Goal: Task Accomplishment & Management: Manage account settings

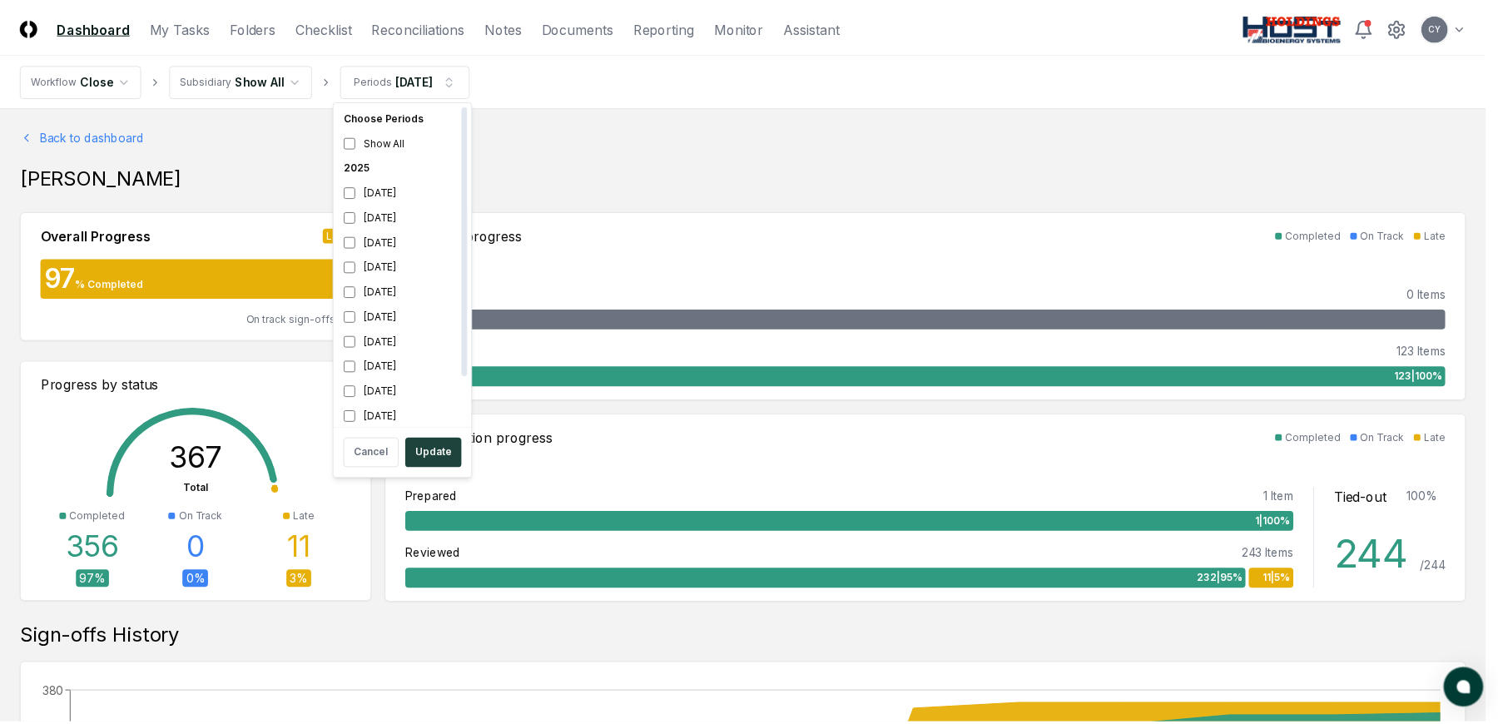
scroll to position [5, 0]
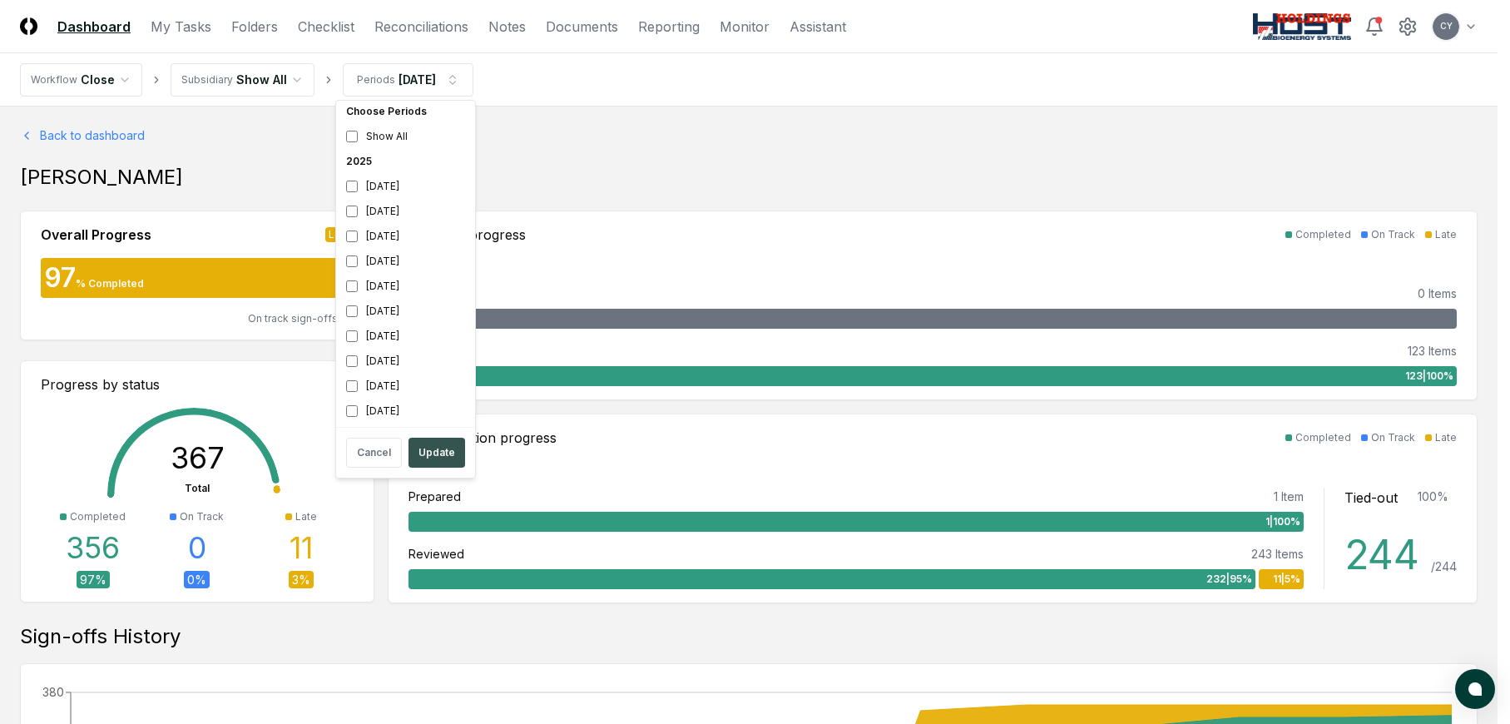
click at [424, 445] on button "Update" at bounding box center [437, 453] width 57 height 30
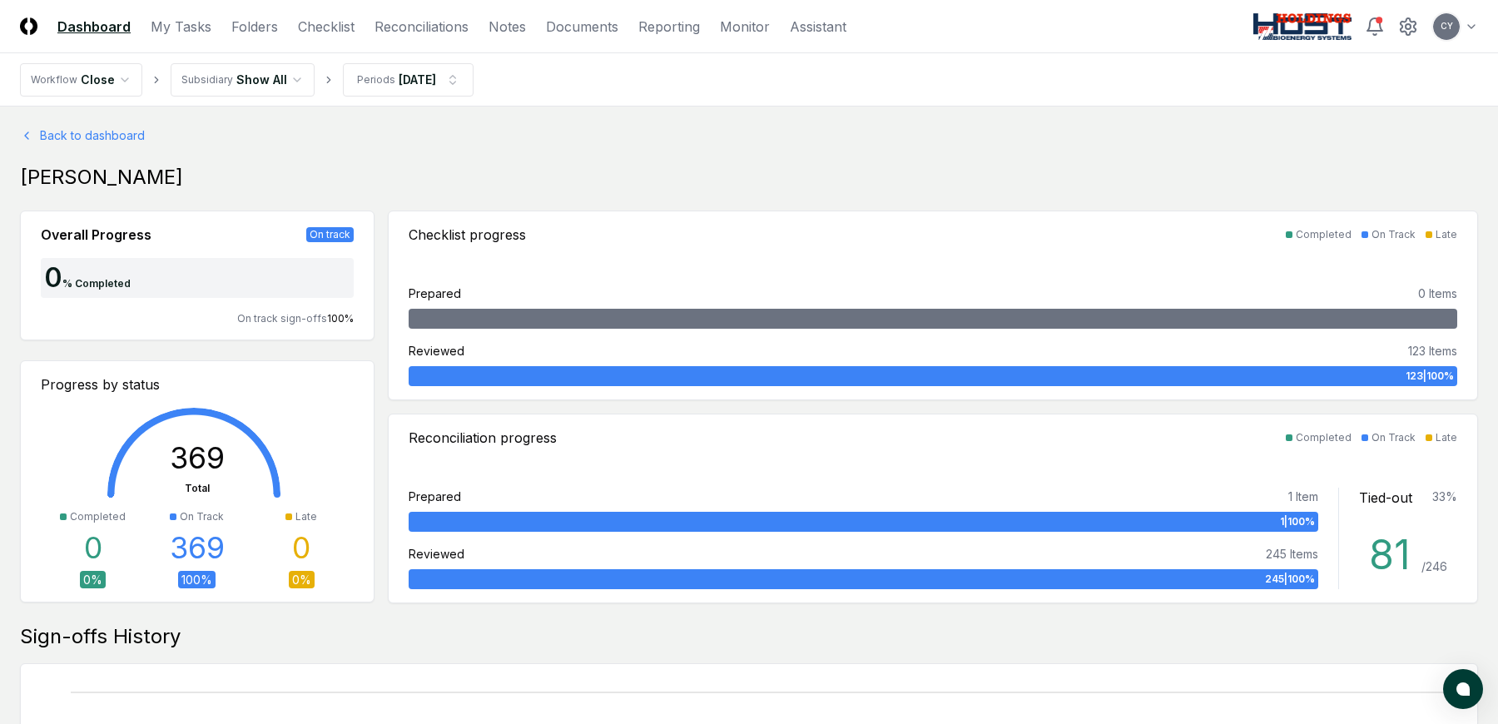
click at [438, 28] on link "Reconciliations" at bounding box center [421, 27] width 94 height 20
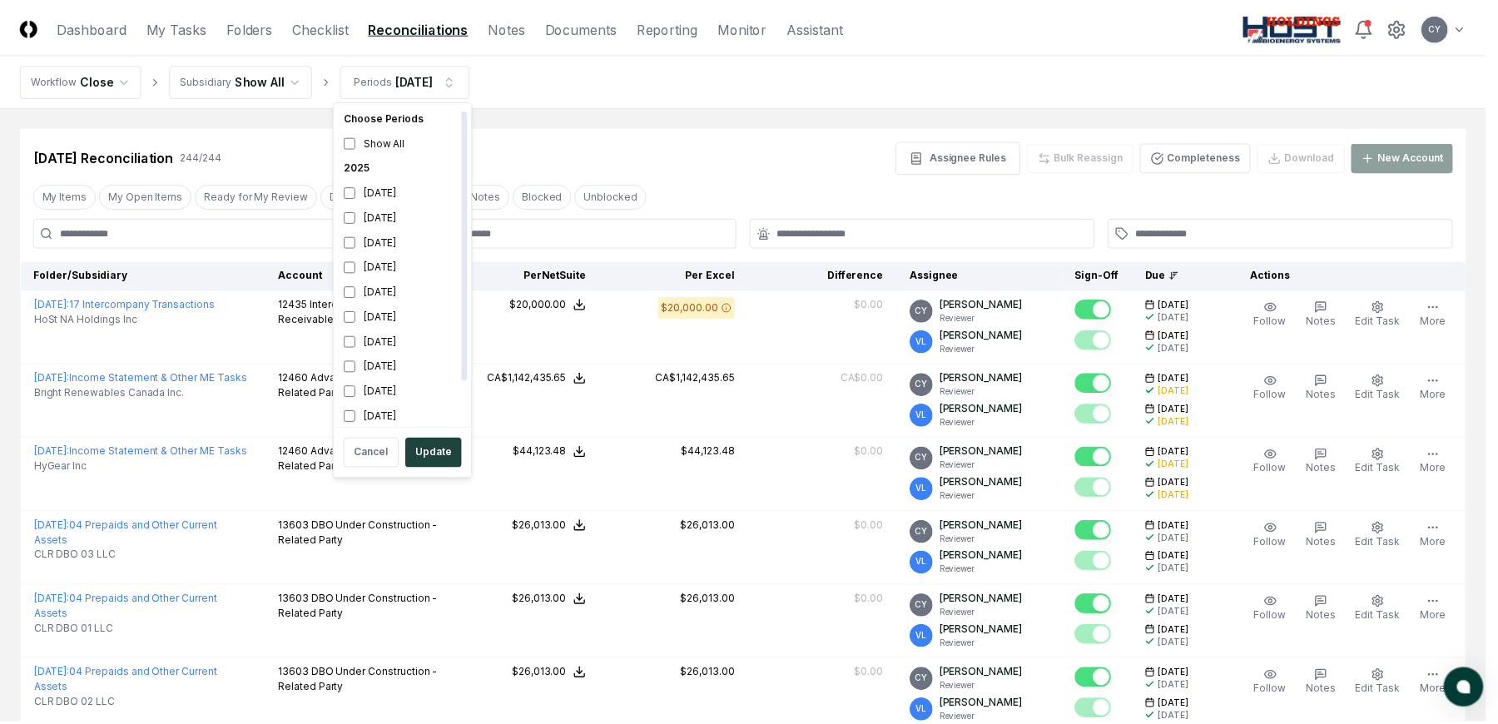
scroll to position [5, 0]
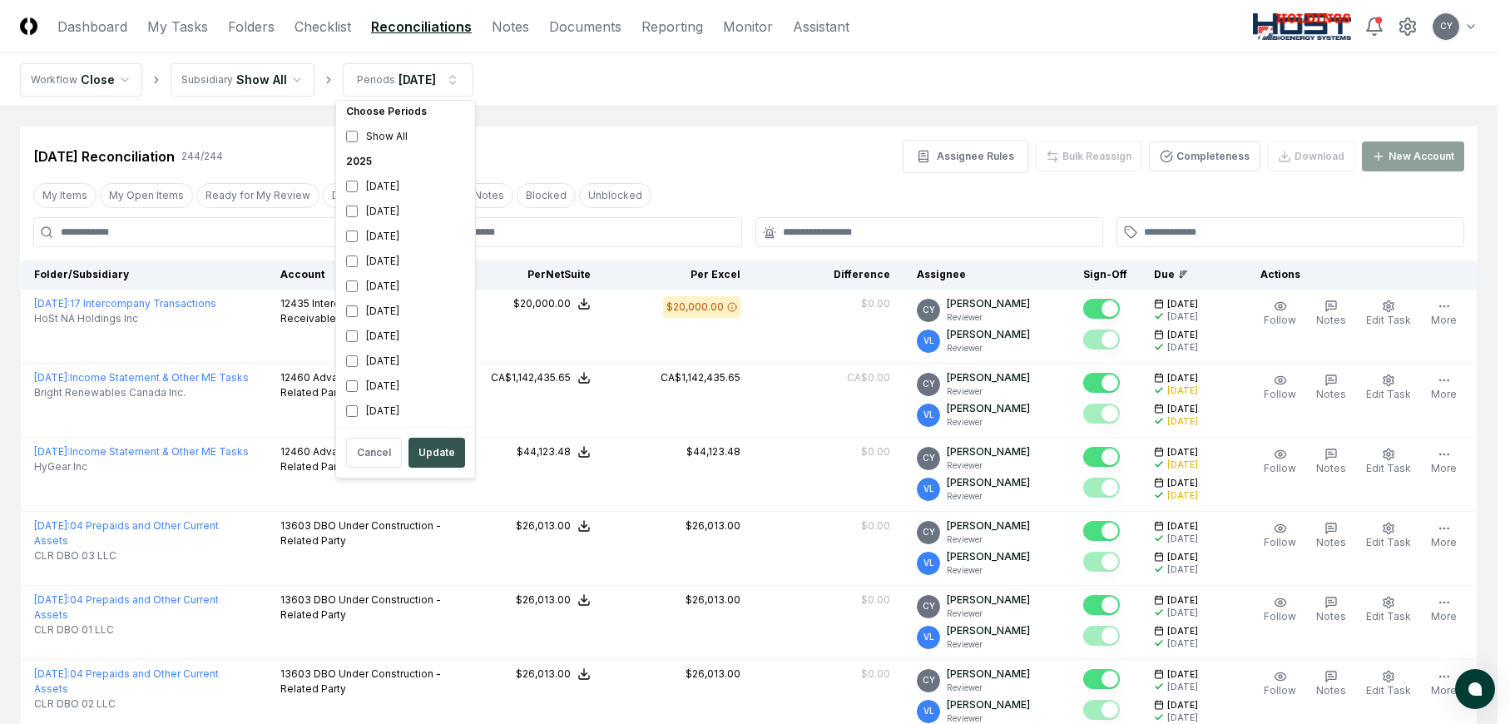
click at [426, 447] on button "Update" at bounding box center [437, 453] width 57 height 30
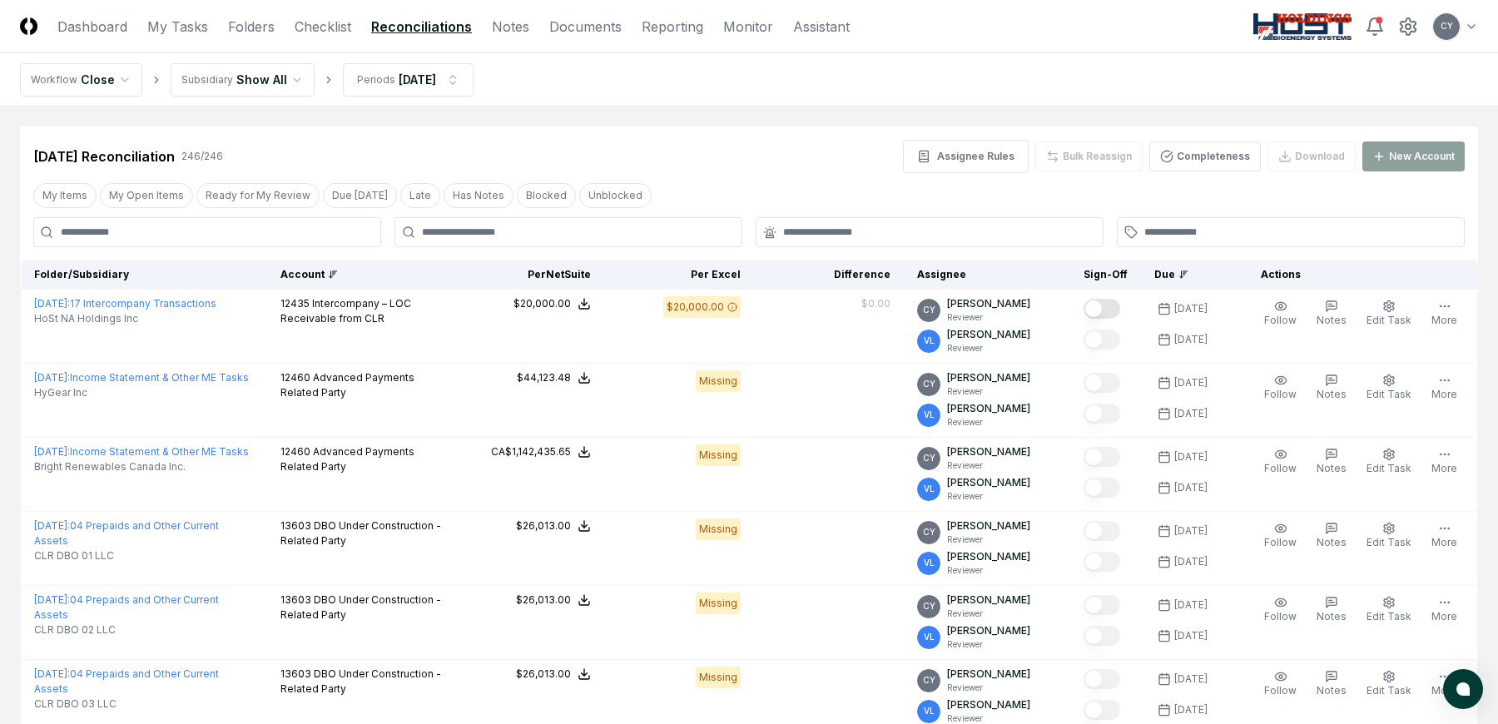
click at [303, 274] on div "Account" at bounding box center [360, 274] width 161 height 15
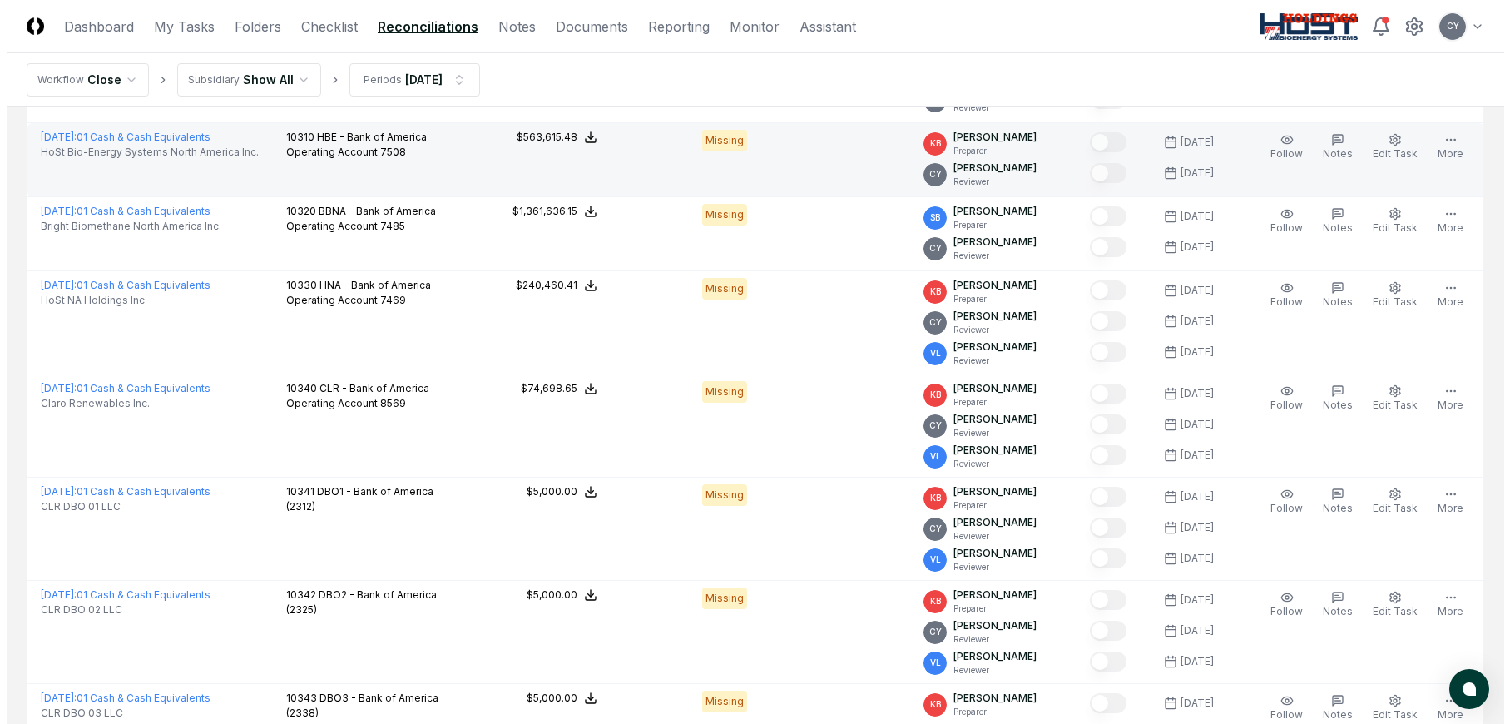
scroll to position [333, 0]
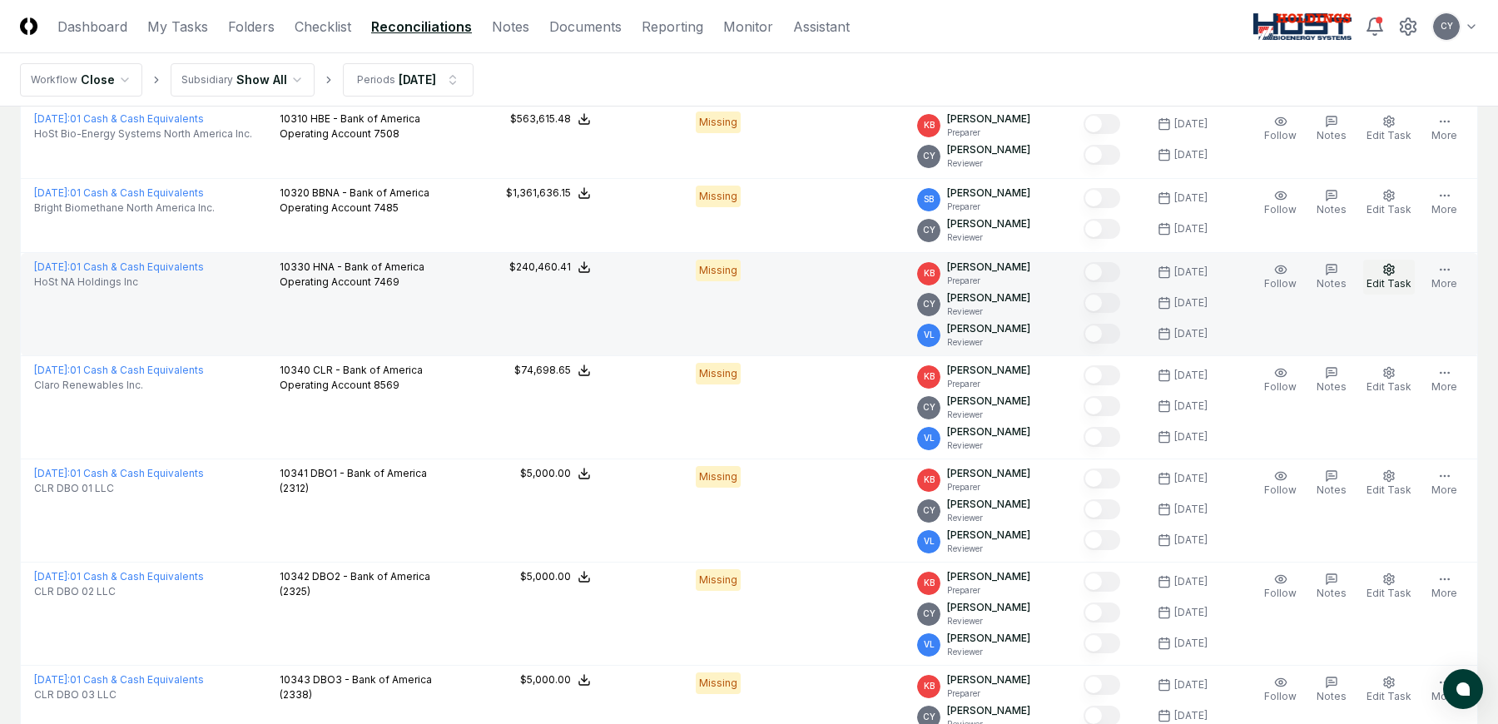
click at [1391, 269] on icon "button" at bounding box center [1388, 269] width 13 height 13
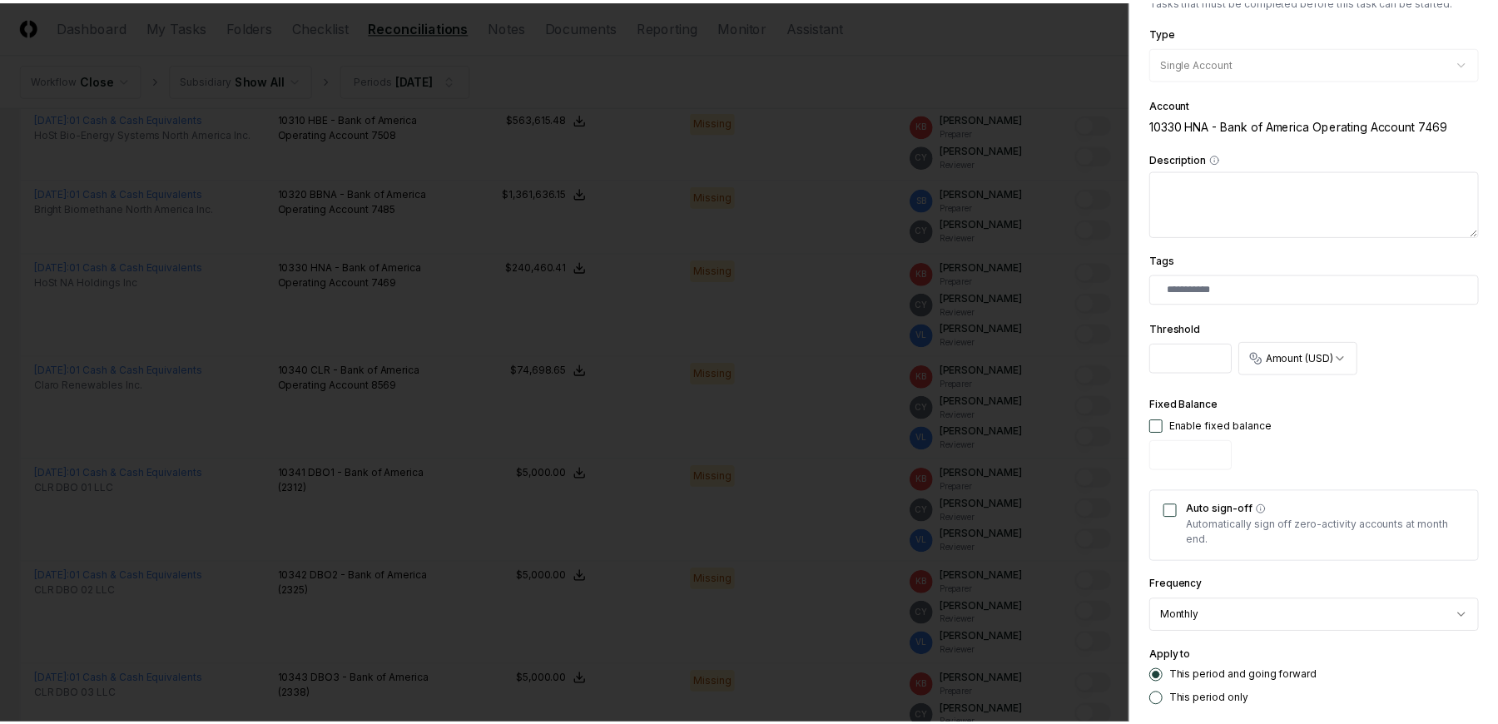
scroll to position [368, 0]
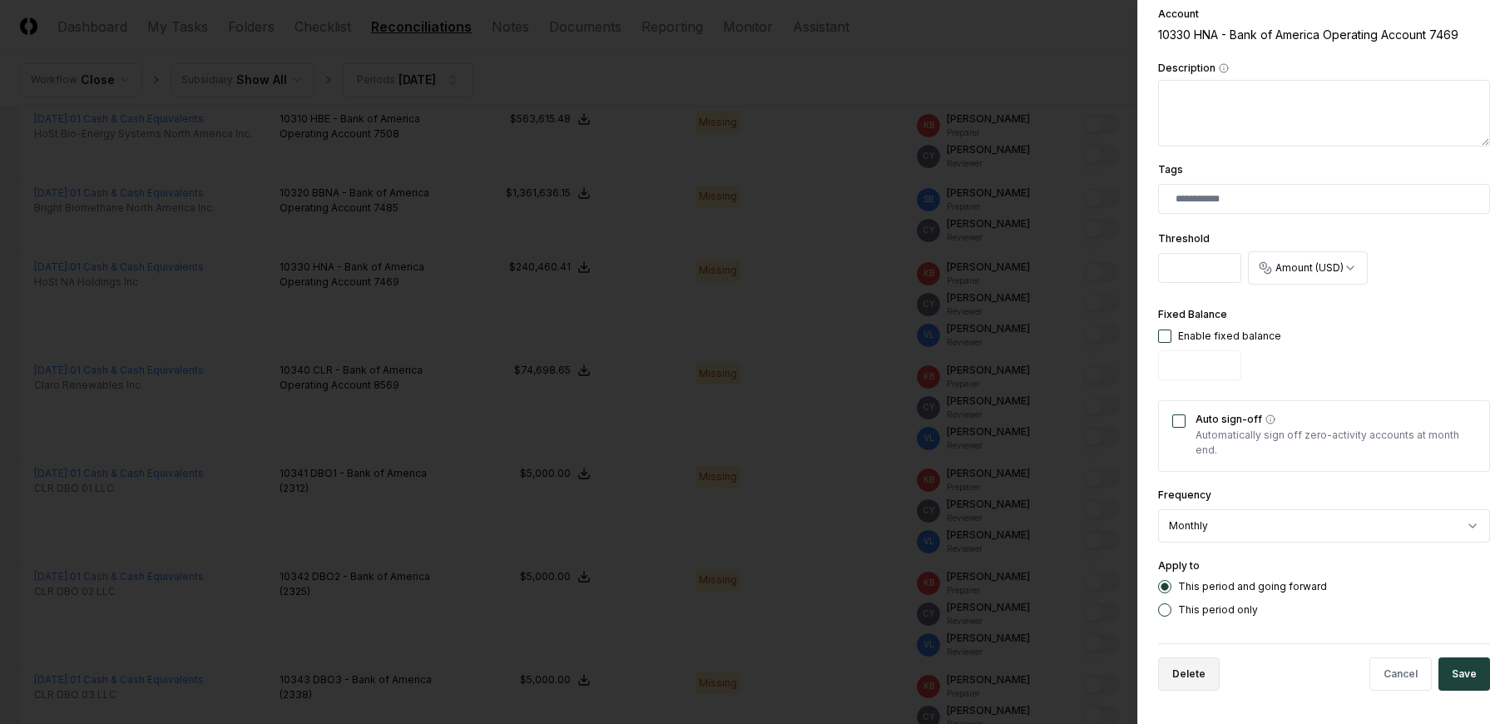
click at [1184, 665] on button "Delete" at bounding box center [1189, 673] width 62 height 33
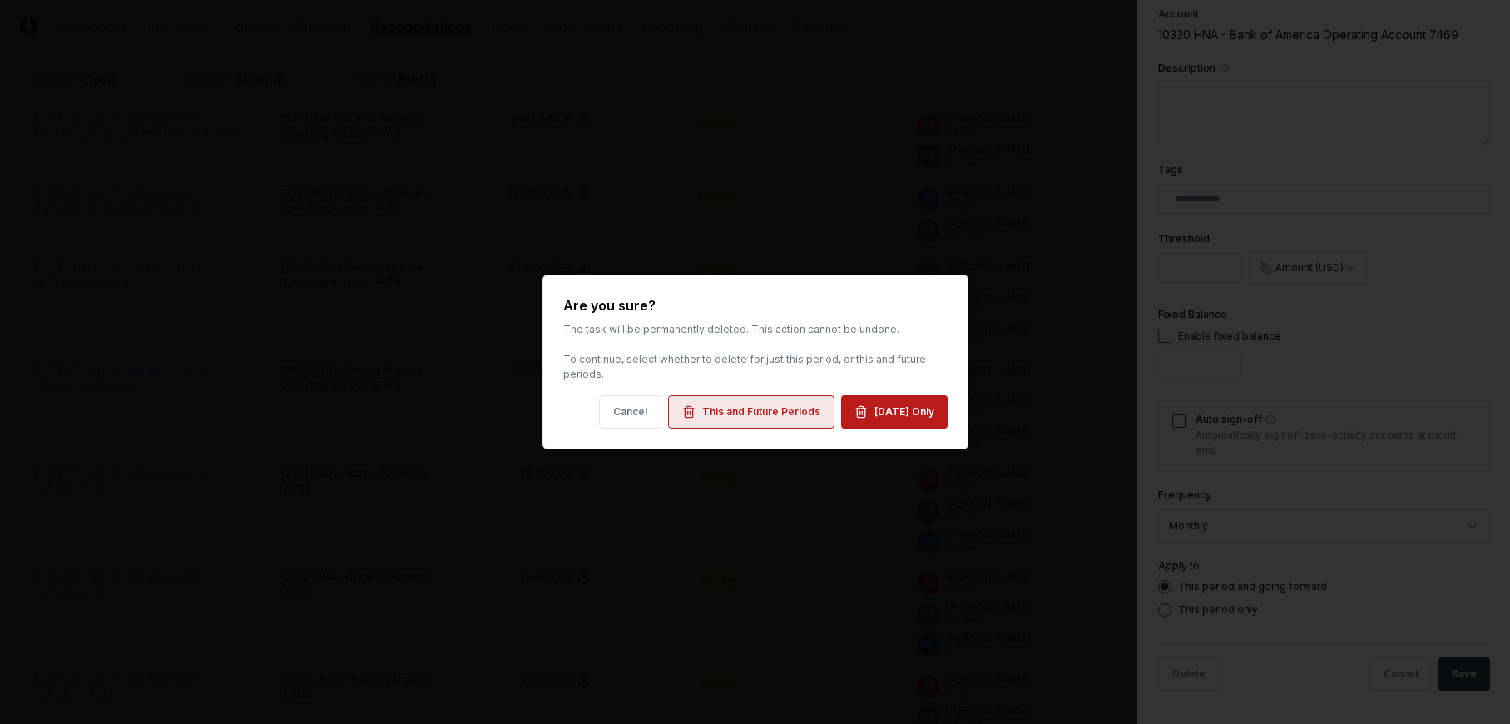
click at [770, 411] on div "This and Future Periods" at bounding box center [761, 411] width 118 height 15
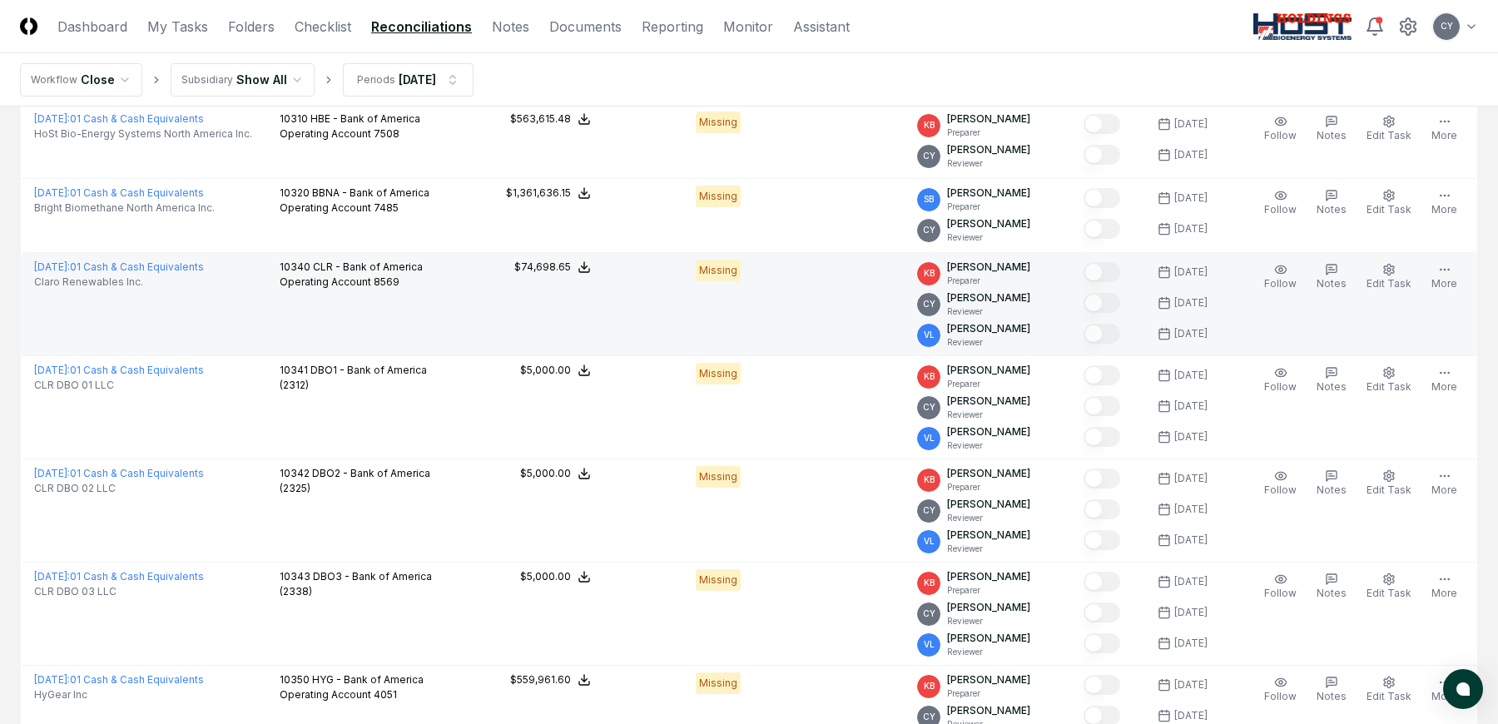
scroll to position [0, 0]
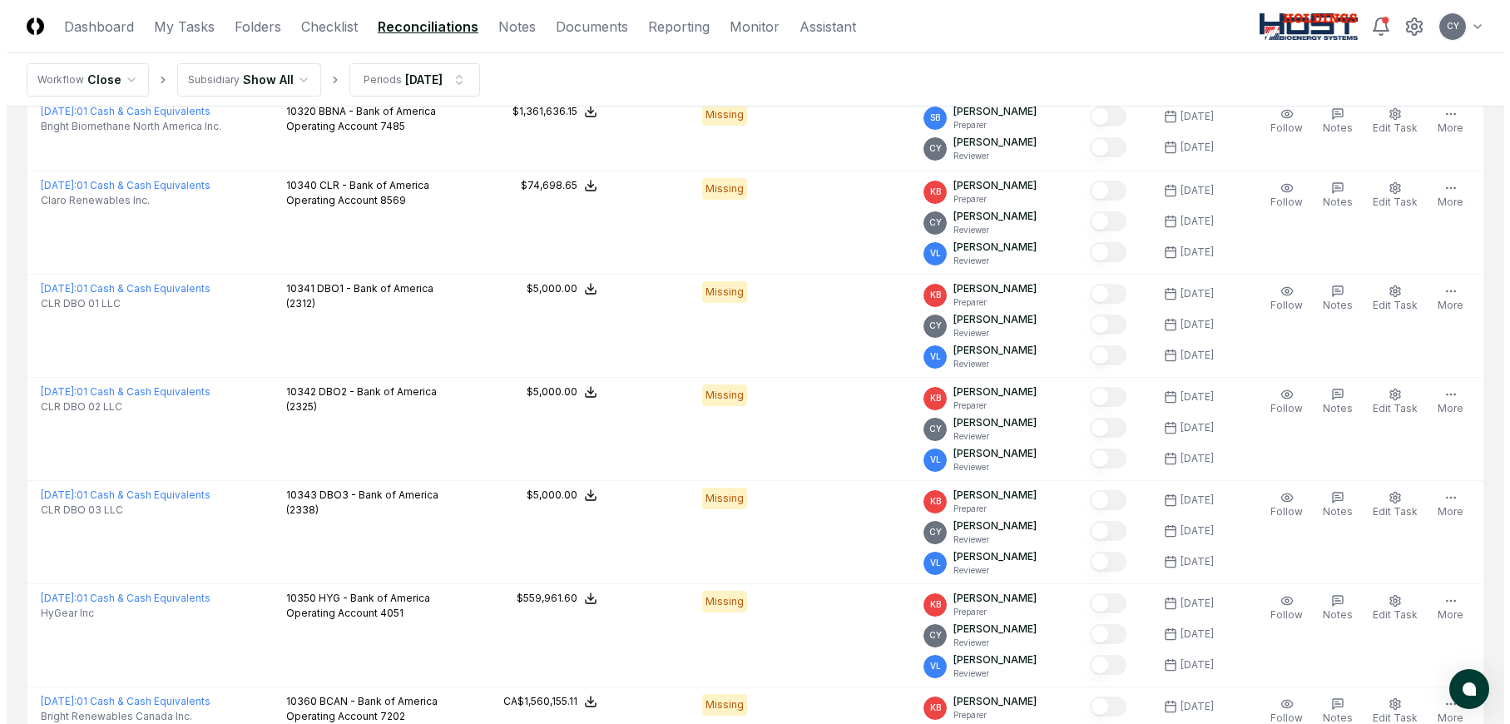
scroll to position [416, 0]
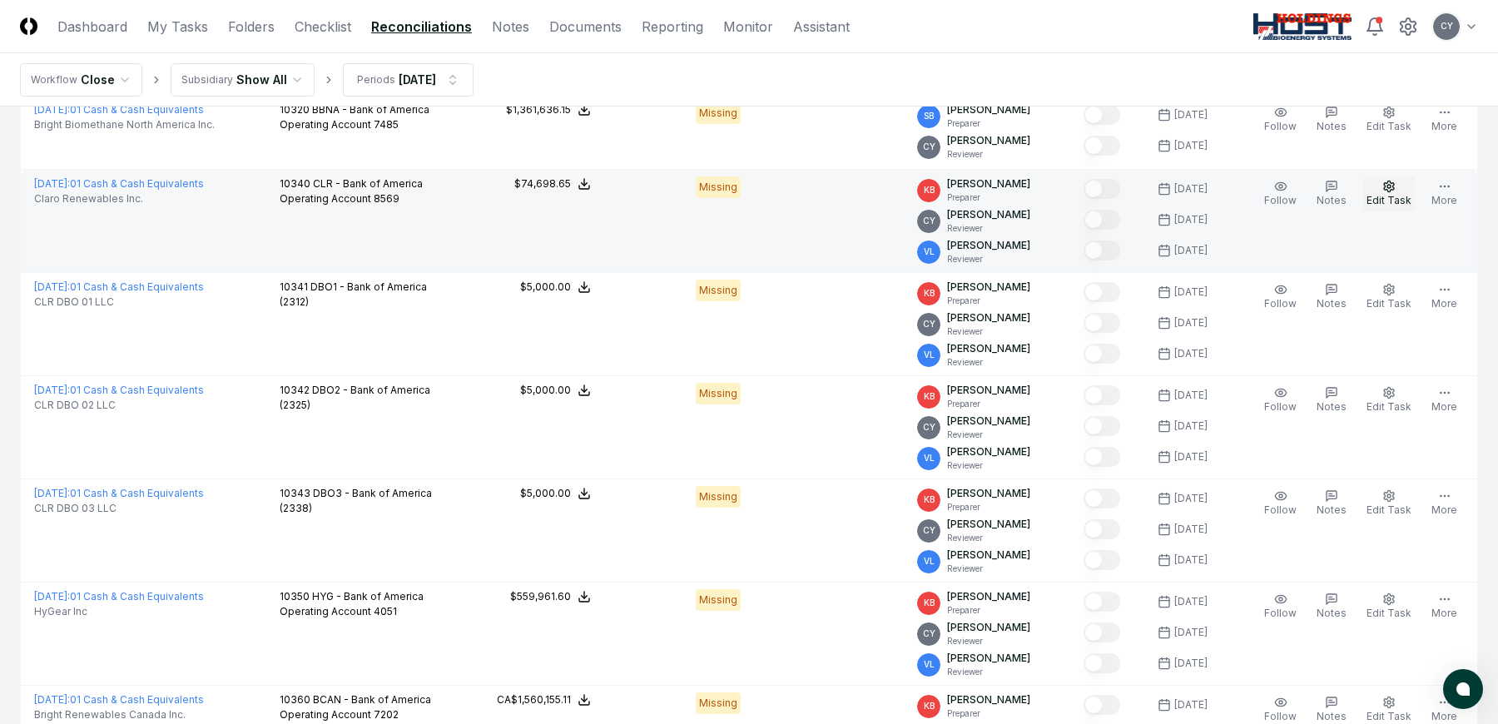
click at [1394, 190] on icon "button" at bounding box center [1389, 186] width 10 height 11
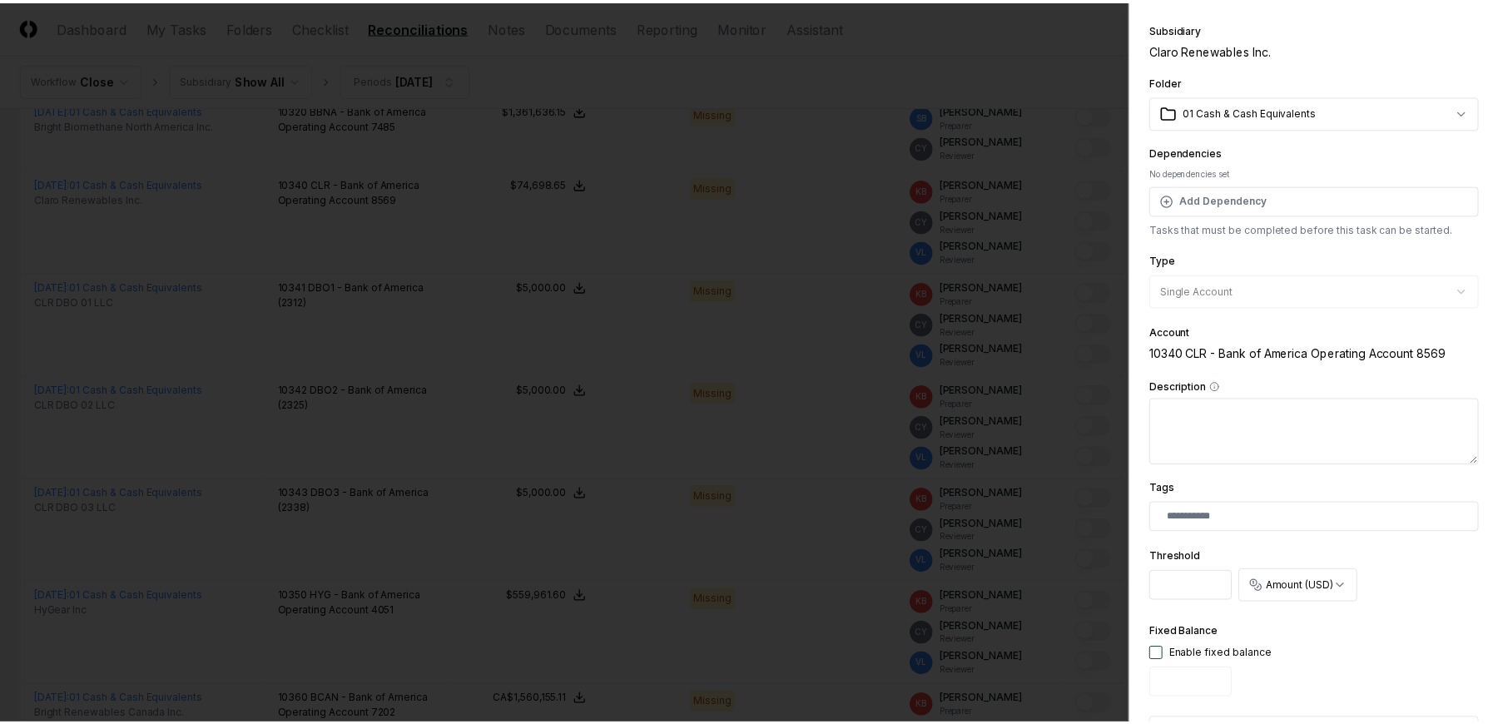
scroll to position [0, 0]
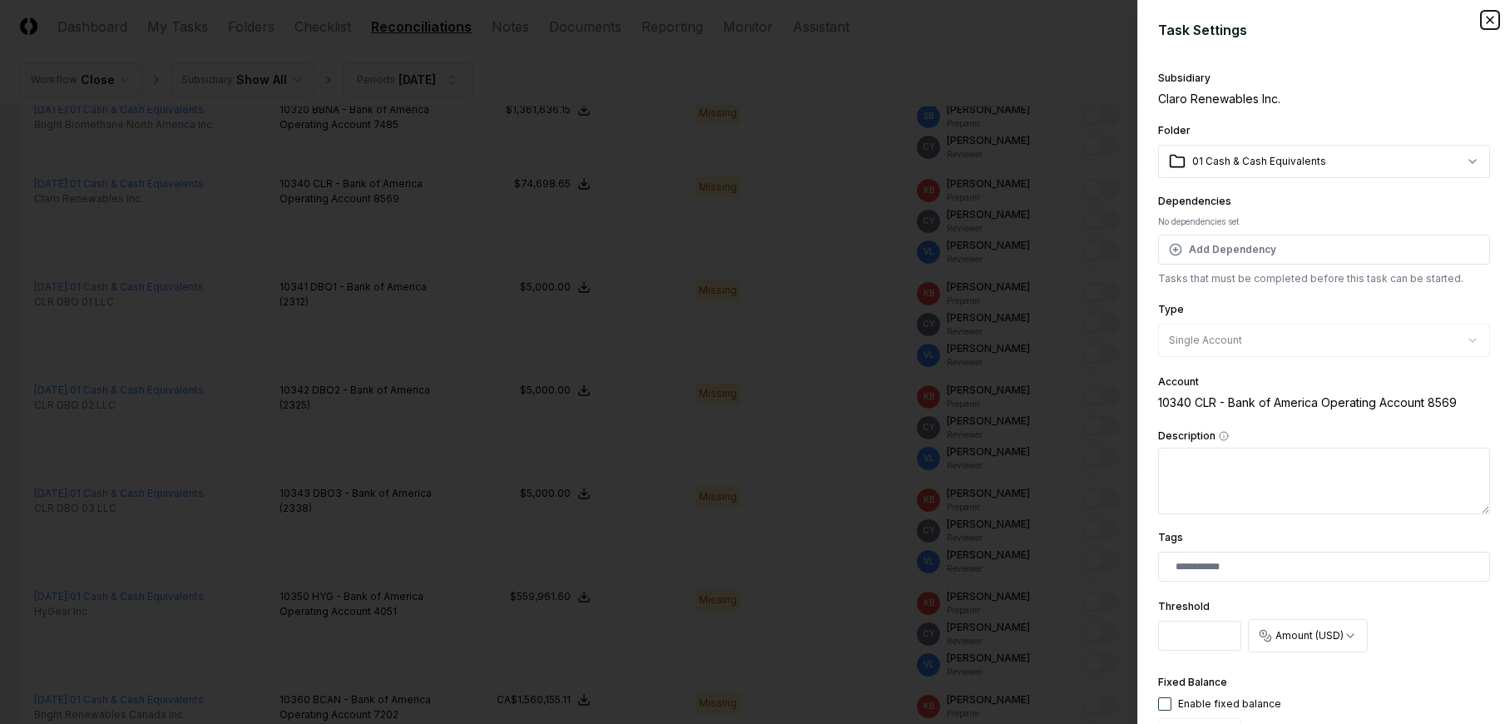
click at [1487, 22] on icon "button" at bounding box center [1490, 20] width 7 height 7
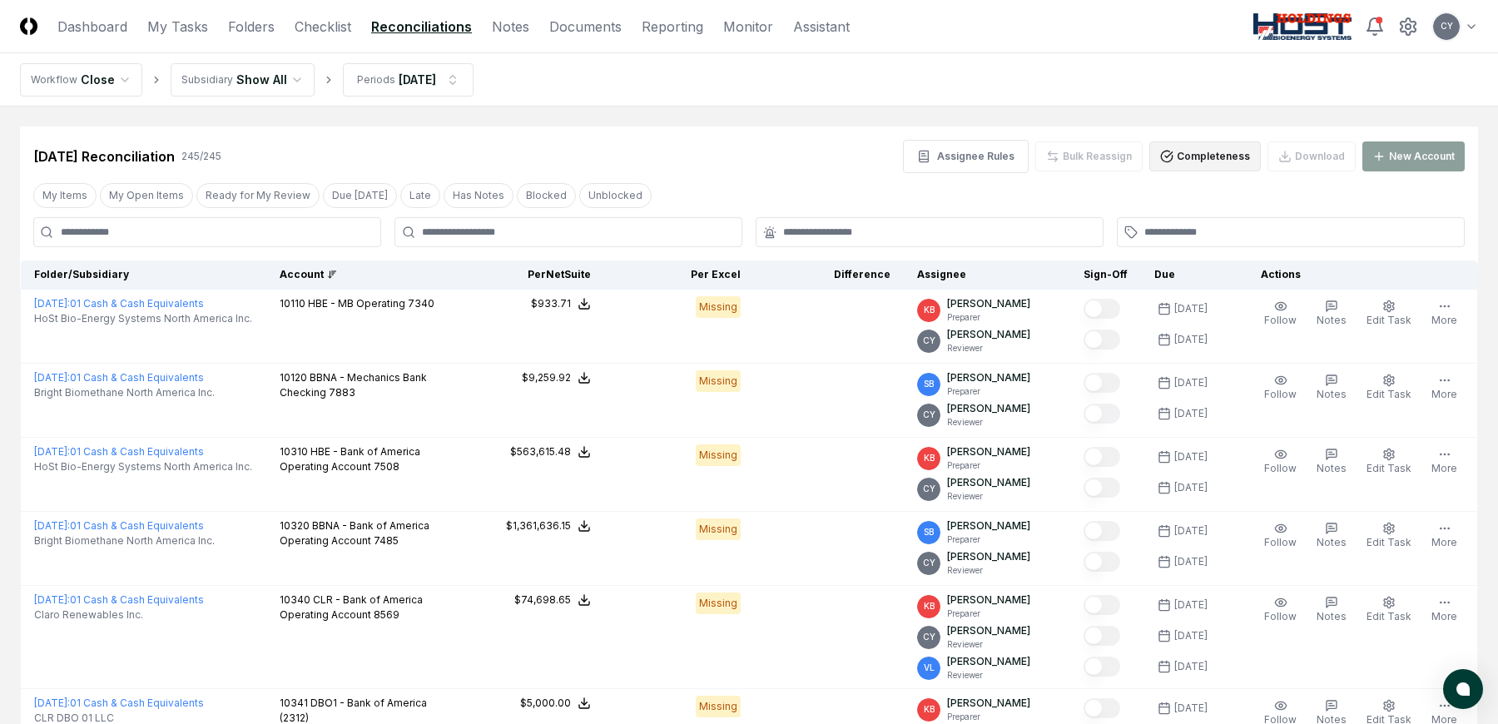
click at [1201, 156] on button "Completeness" at bounding box center [1204, 156] width 111 height 30
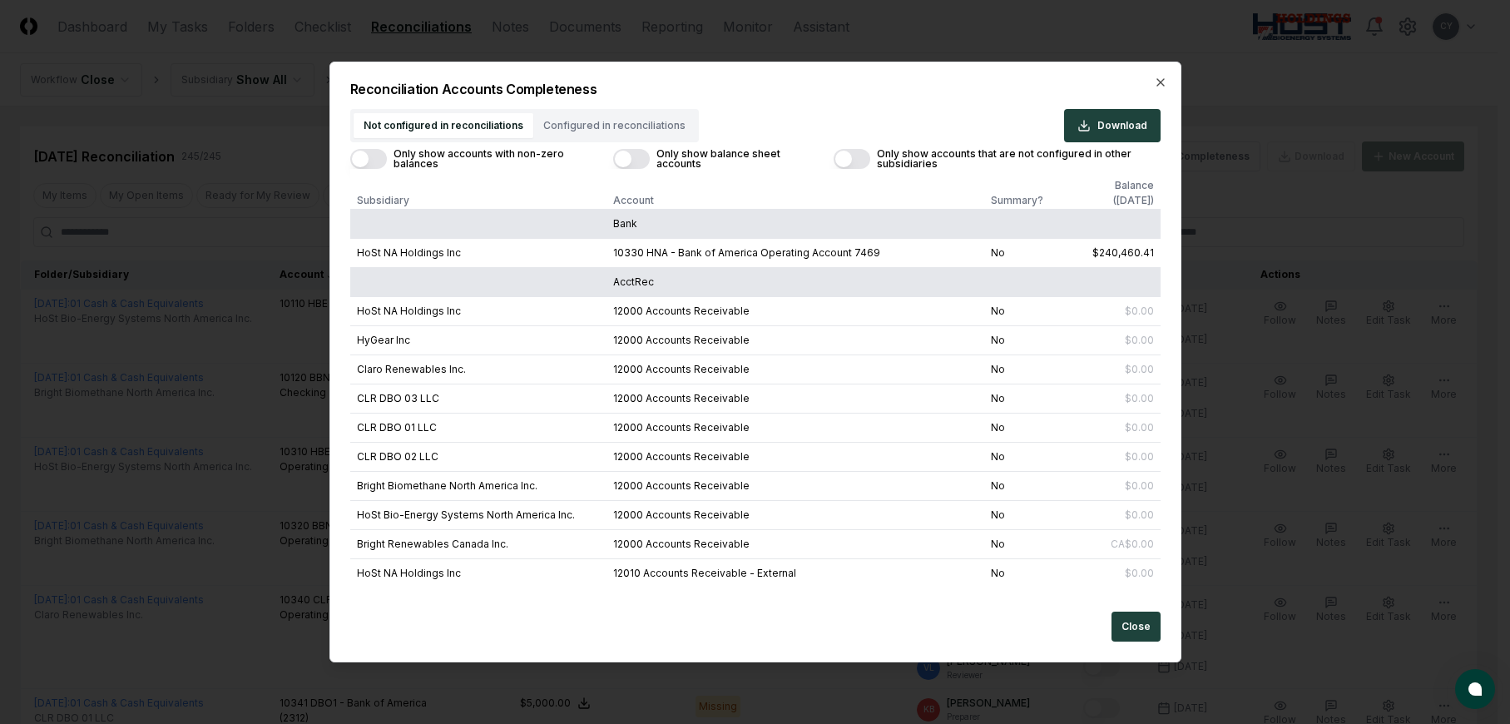
click at [1172, 76] on div "Reconciliation Accounts Completeness Not configured in reconciliations Configur…" at bounding box center [755, 362] width 852 height 601
click at [1161, 80] on icon "button" at bounding box center [1160, 82] width 13 height 13
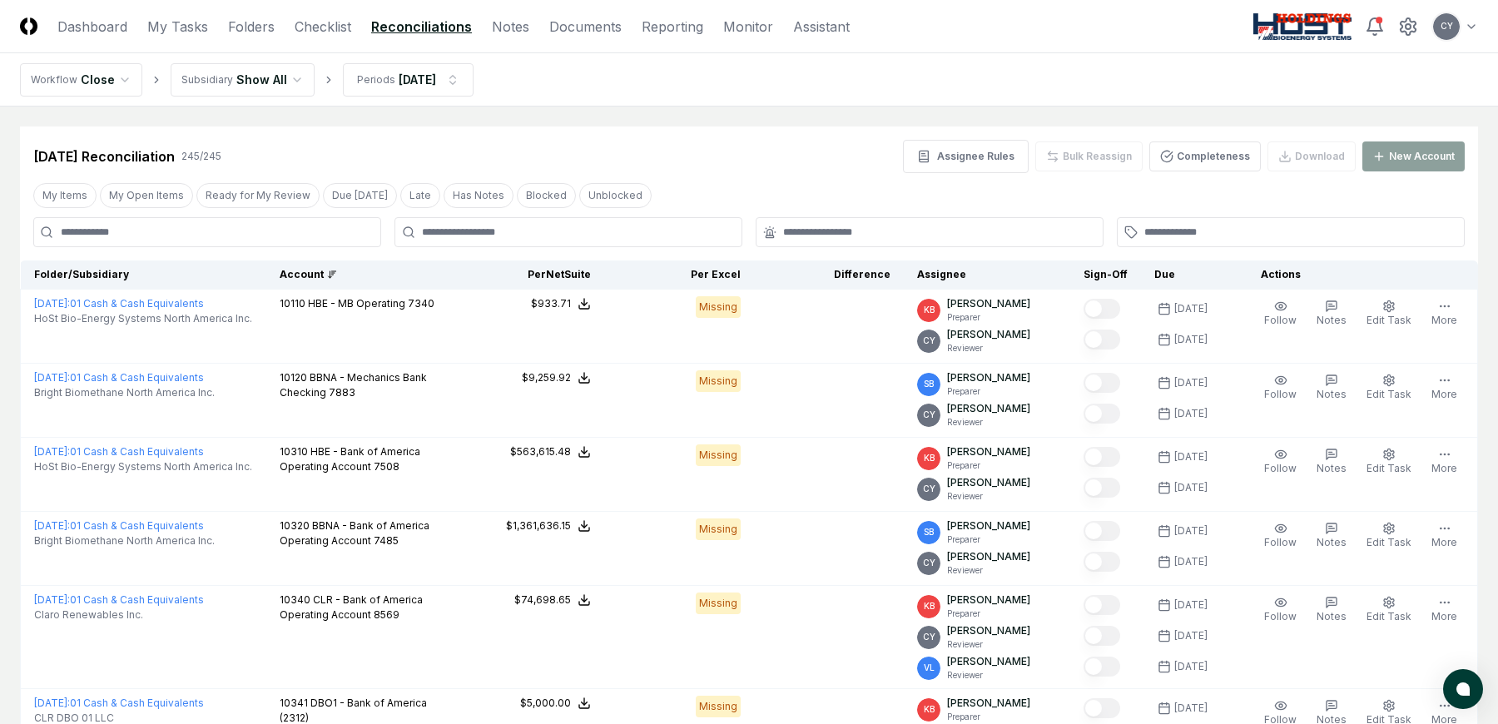
click at [1370, 151] on div "New Account" at bounding box center [1413, 156] width 102 height 30
click at [1400, 157] on div "New Account" at bounding box center [1413, 156] width 102 height 30
click at [1349, 202] on div "My Items My Open Items Ready for My Review Due Today Late Has Notes Blocked Unb…" at bounding box center [749, 195] width 1458 height 31
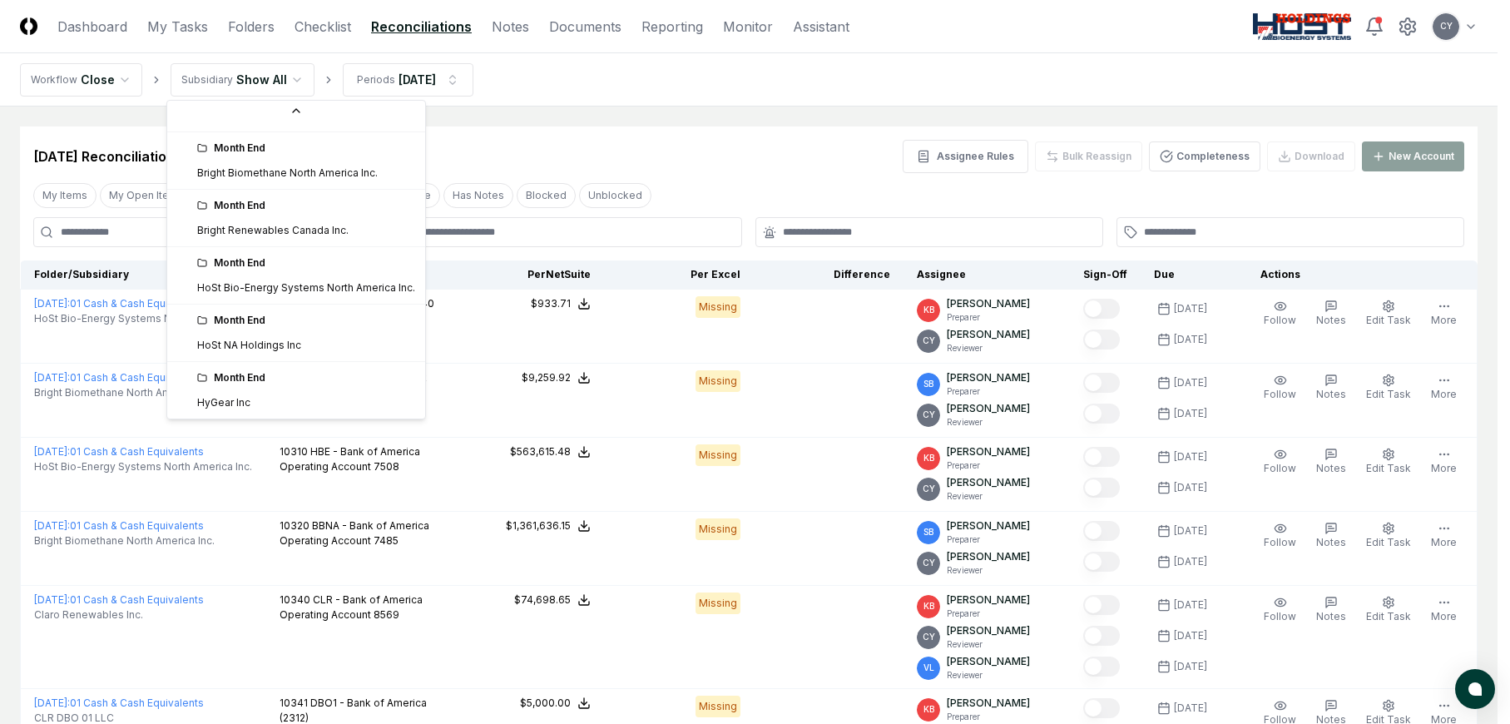
scroll to position [178, 0]
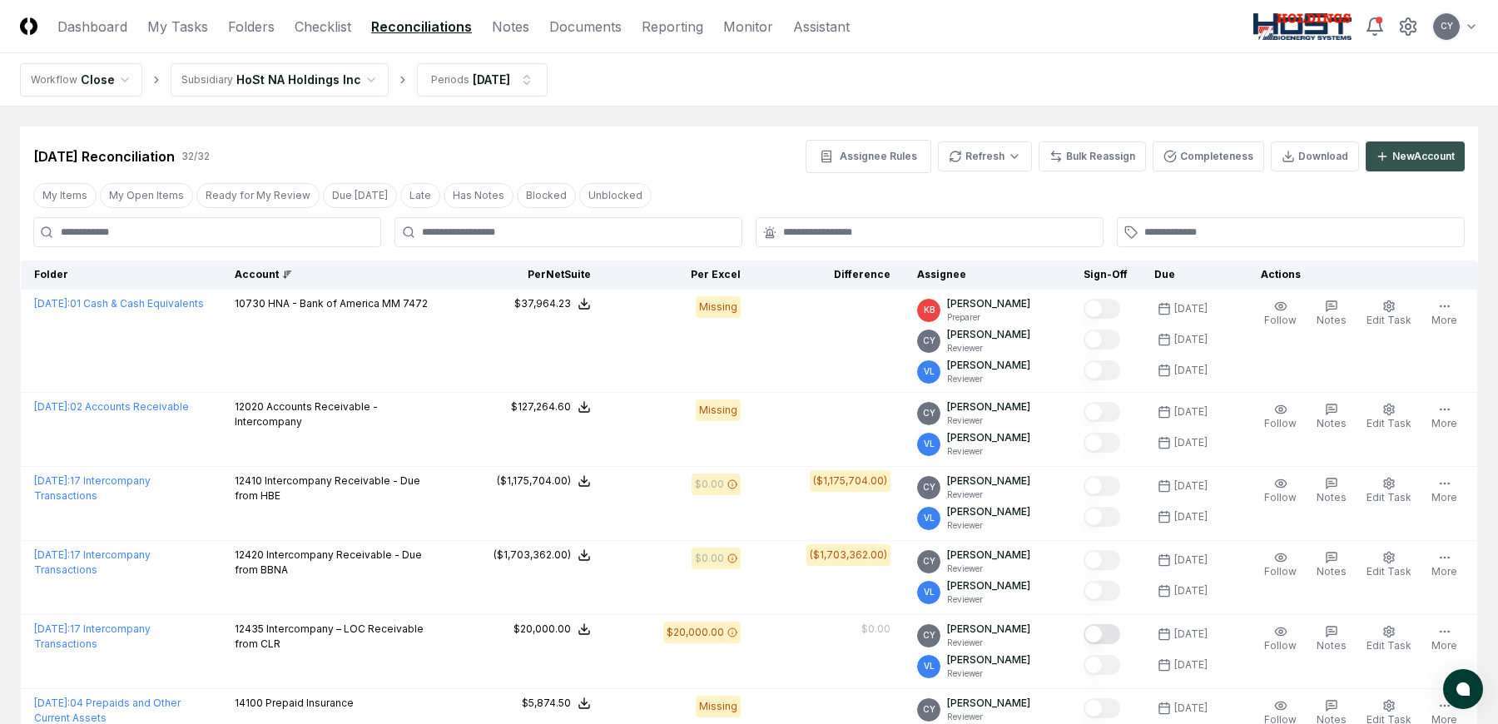
click at [1389, 150] on button "New Account" at bounding box center [1414, 156] width 99 height 30
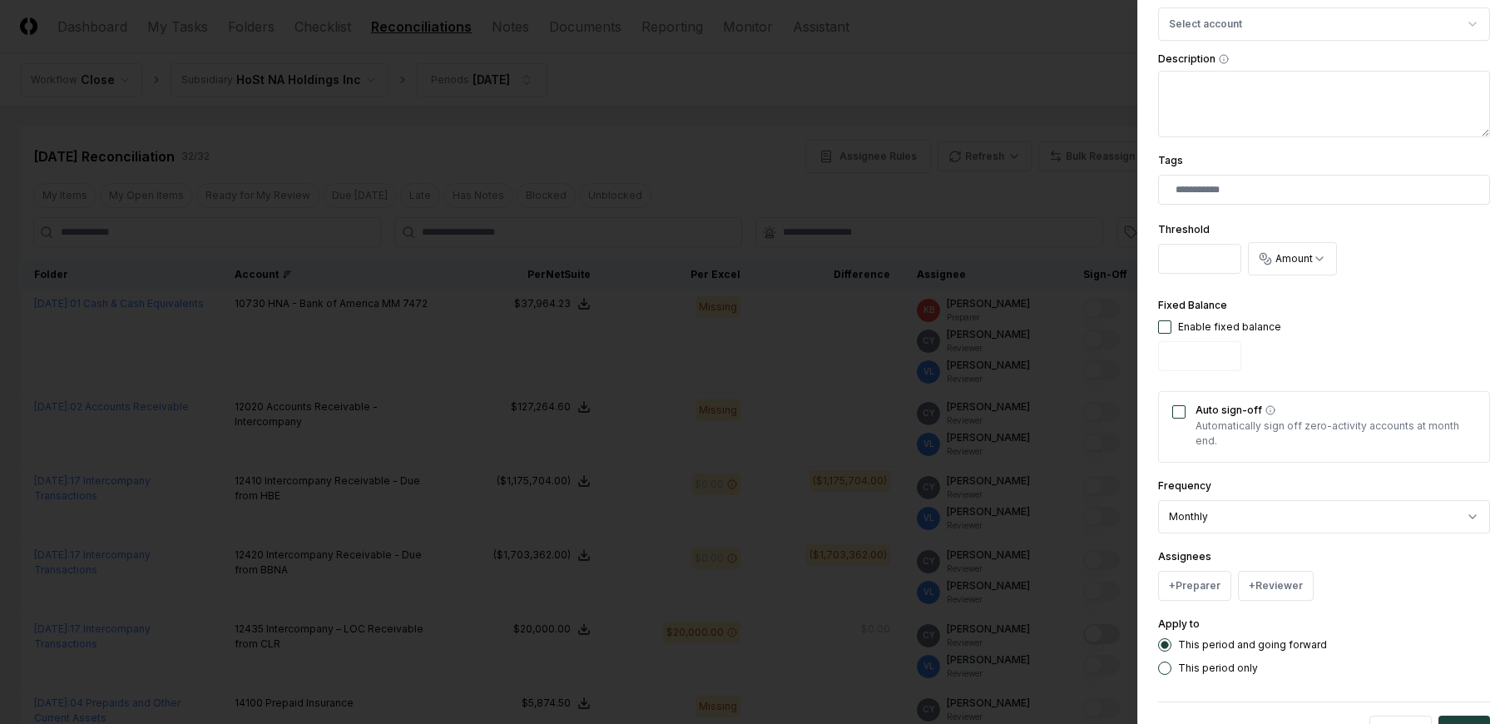
scroll to position [83, 0]
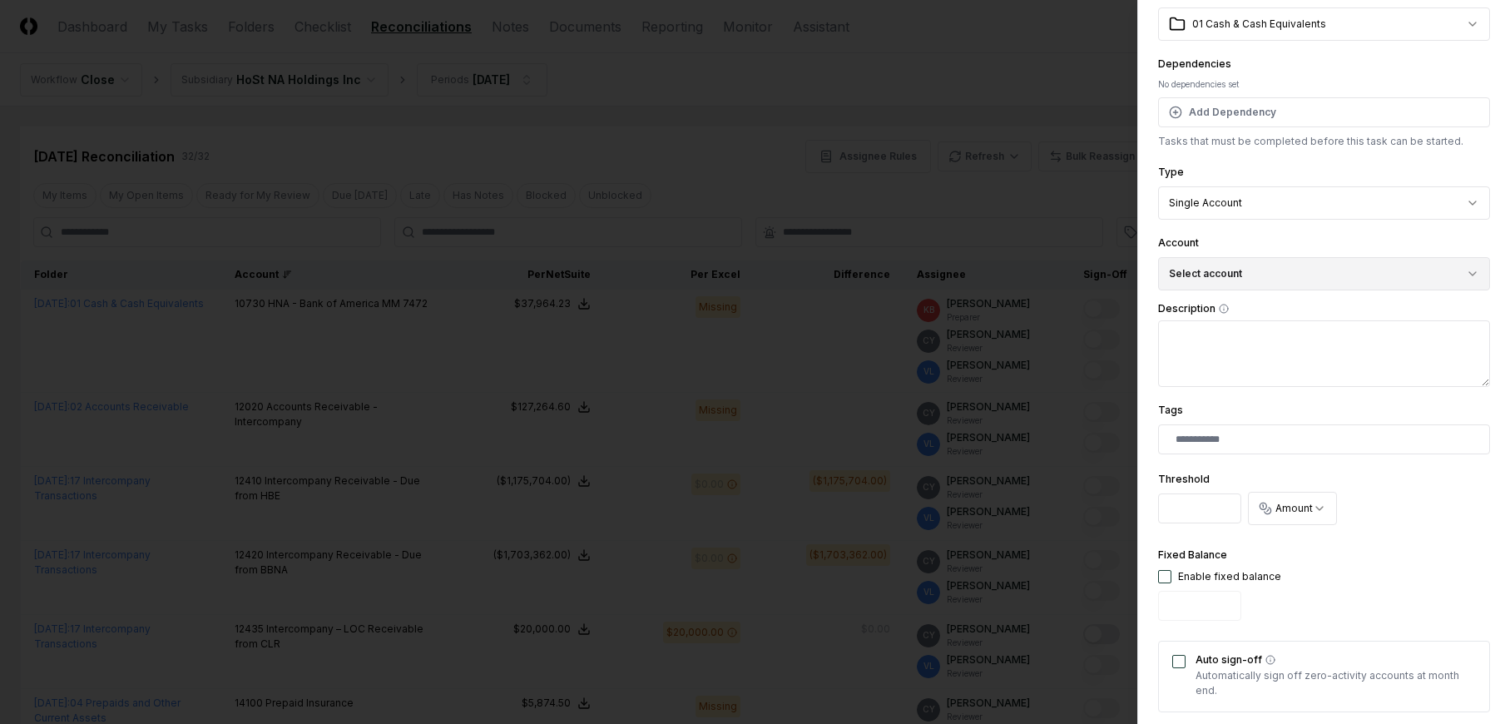
click at [1252, 275] on button "Select account" at bounding box center [1324, 273] width 332 height 33
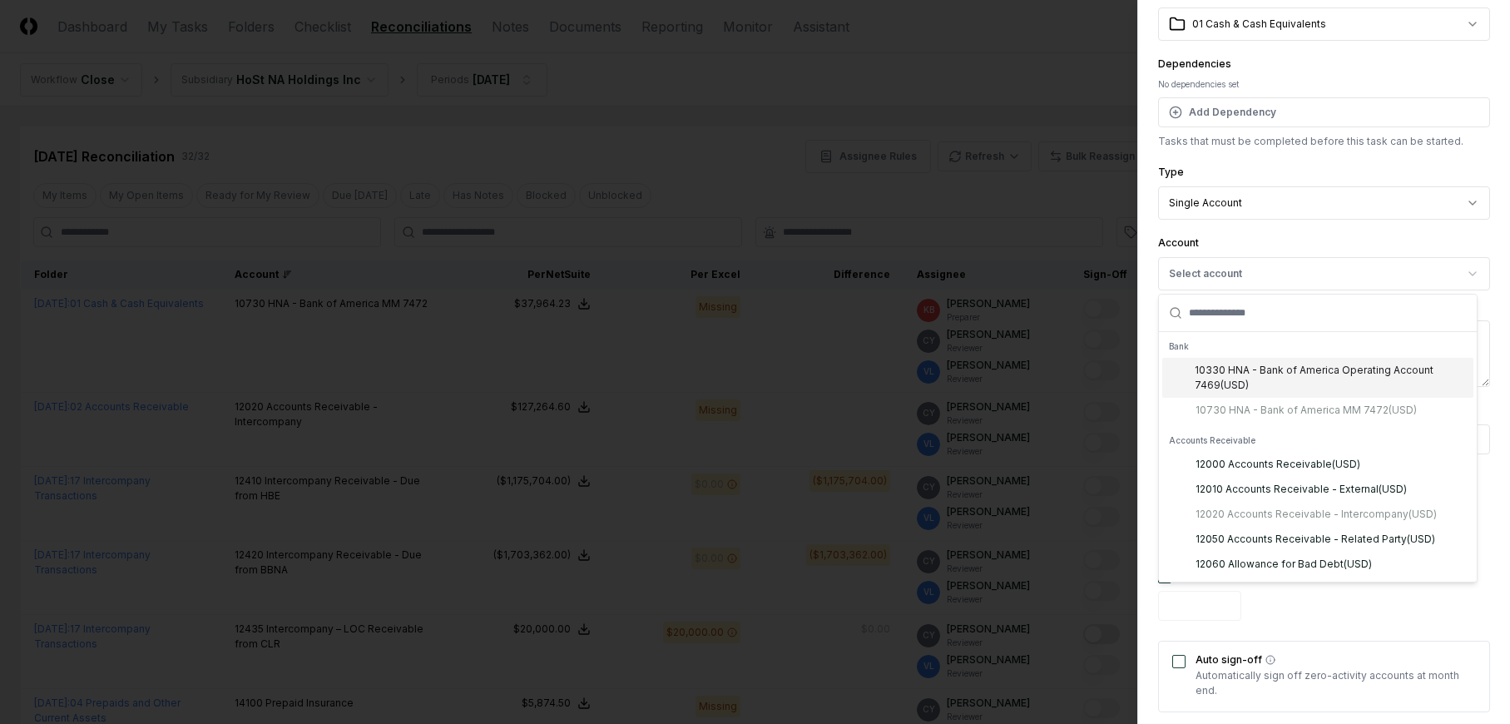
click at [1263, 375] on div "10330 HNA - Bank of America Operating Account 7469 ( USD )" at bounding box center [1331, 378] width 272 height 30
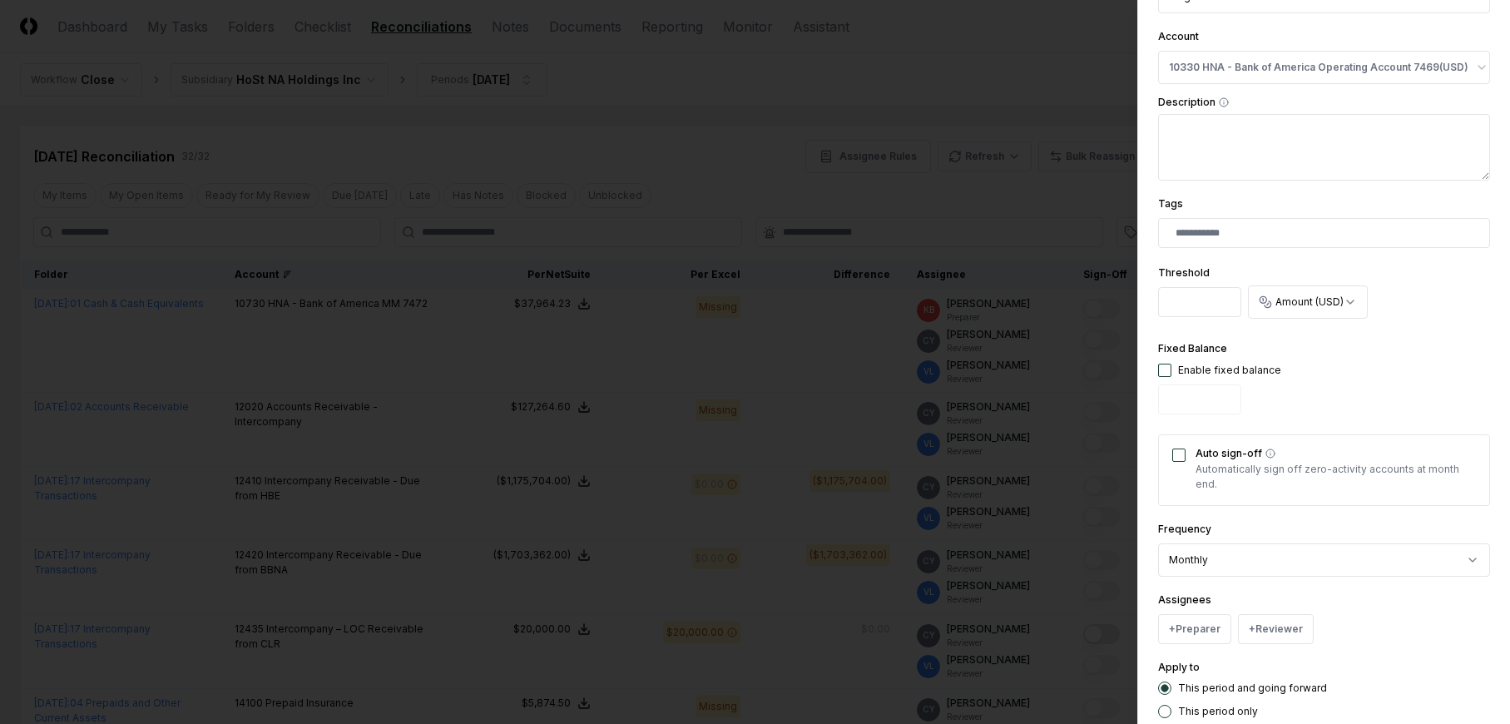
scroll to position [391, 0]
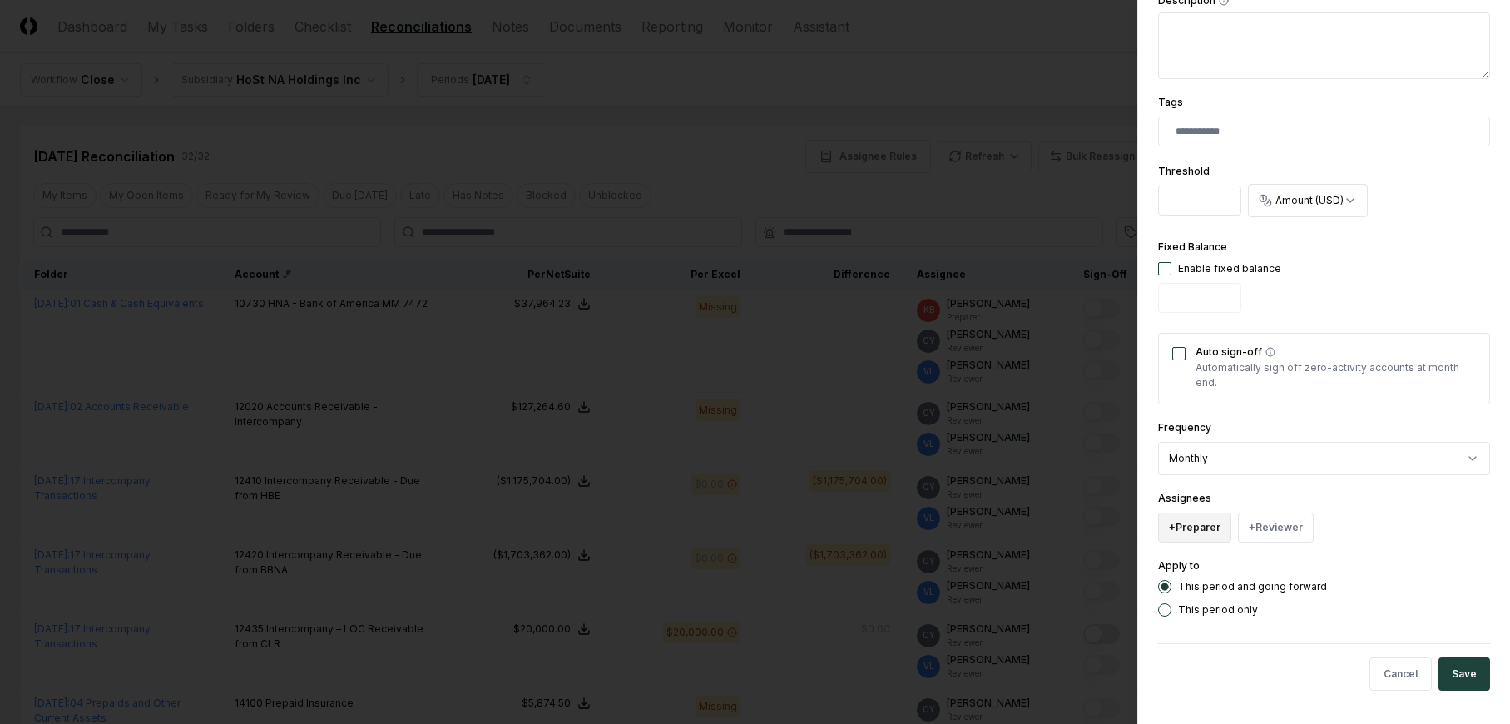
click at [1204, 529] on button "+ Preparer" at bounding box center [1194, 528] width 73 height 30
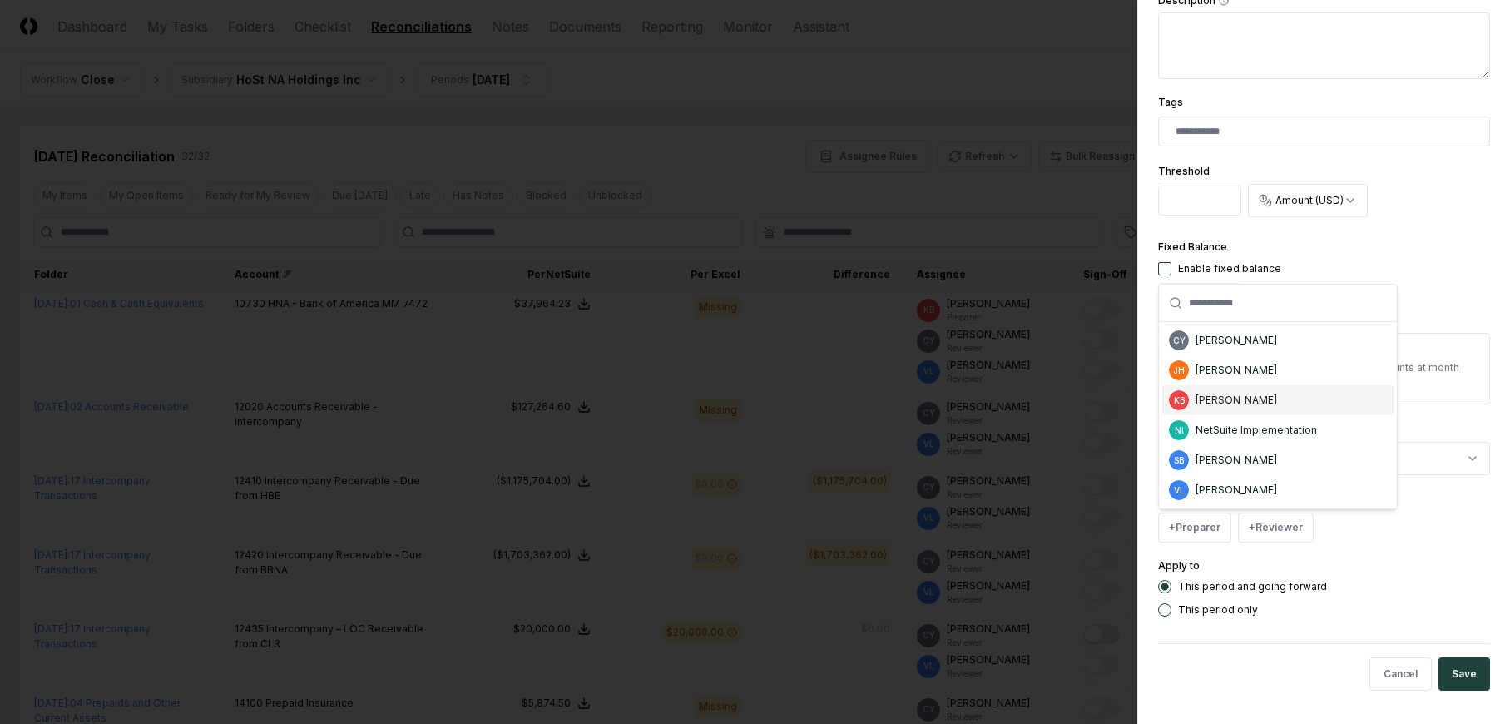
click at [1226, 397] on div "Katie Banaszek" at bounding box center [1237, 400] width 82 height 15
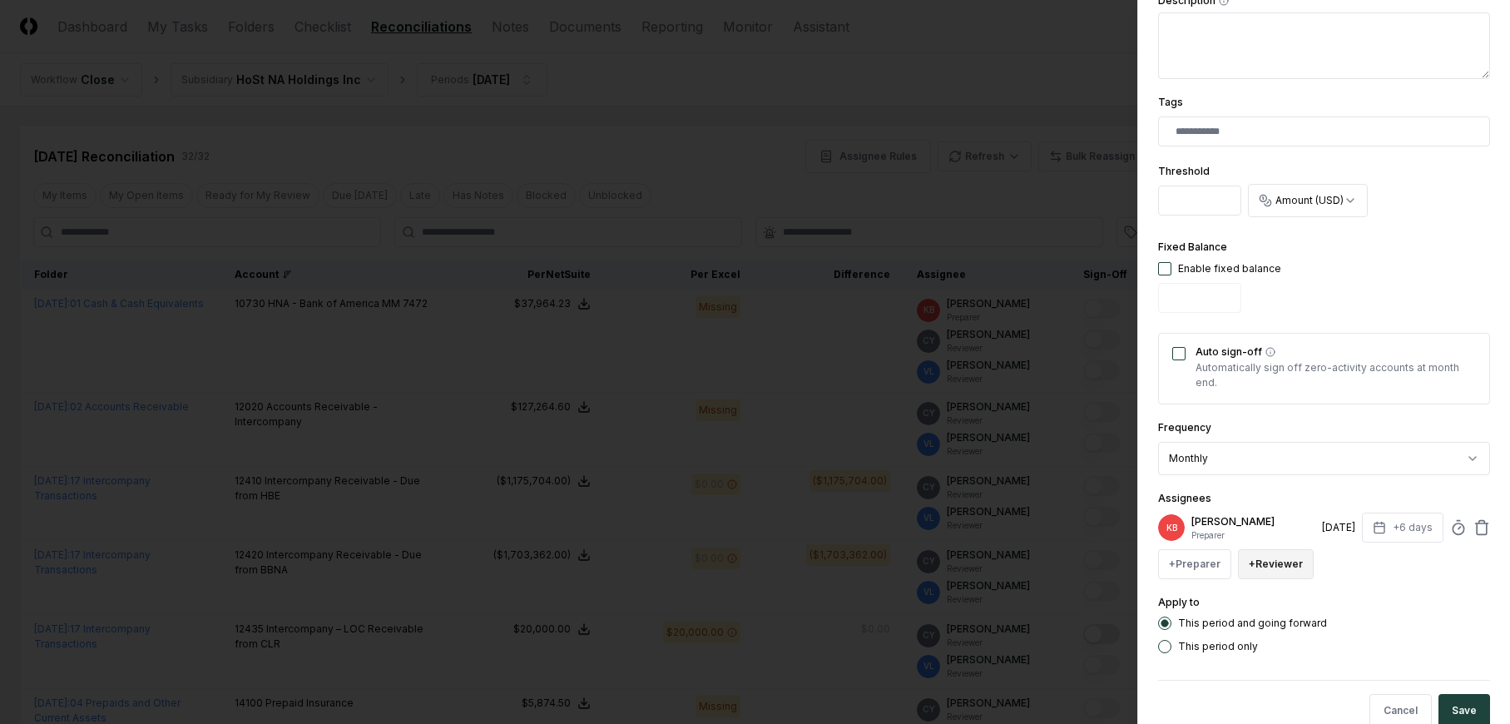
click at [1279, 567] on button "+ Reviewer" at bounding box center [1276, 564] width 76 height 30
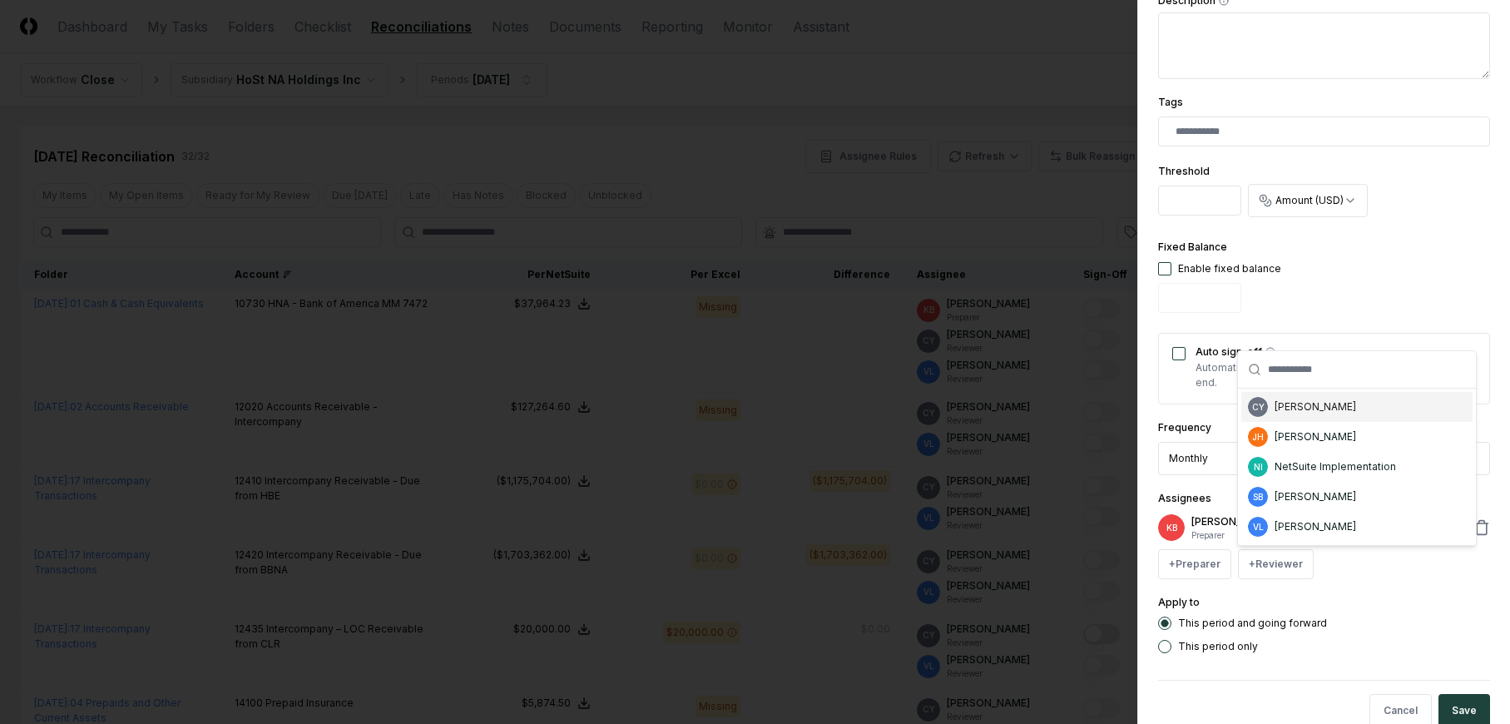
click at [1297, 410] on div "[PERSON_NAME]" at bounding box center [1316, 406] width 82 height 15
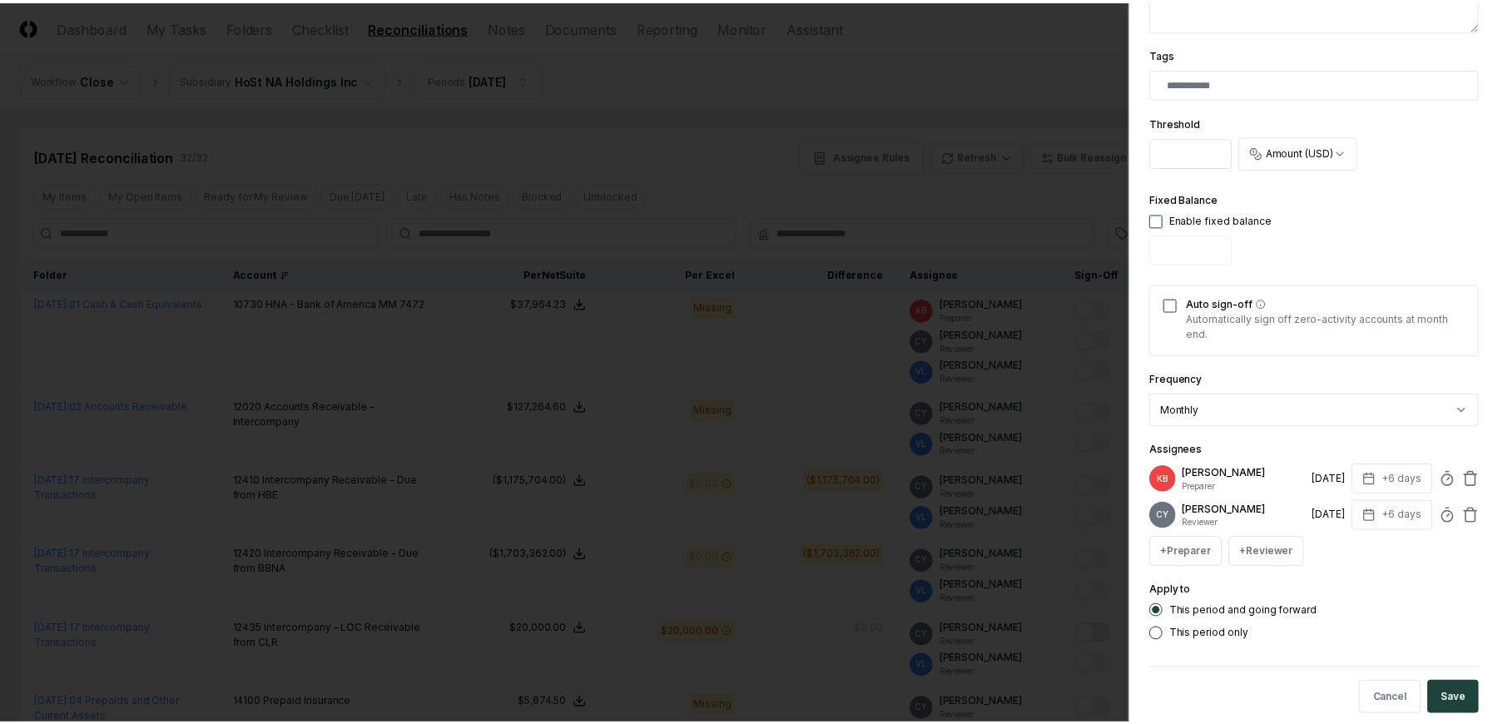
scroll to position [464, 0]
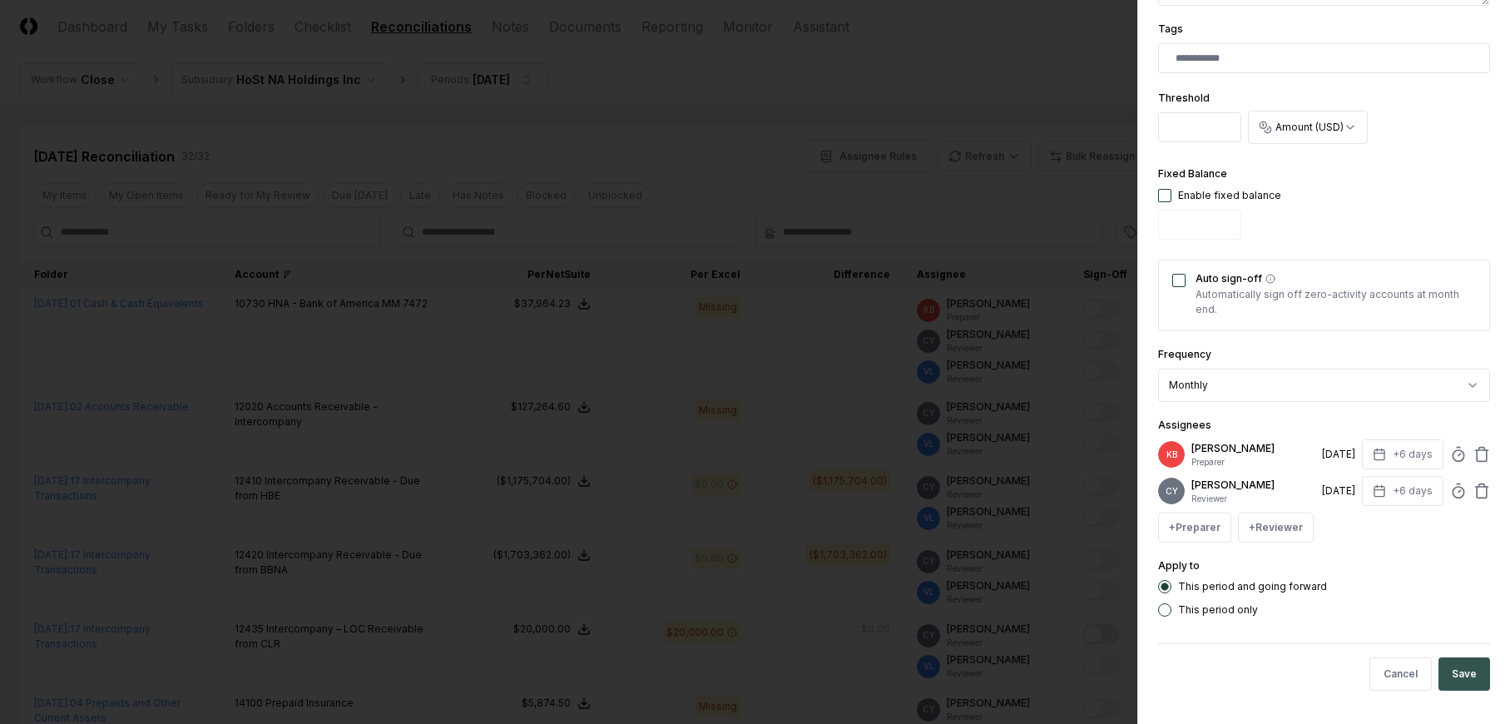
click at [1443, 668] on button "Save" at bounding box center [1465, 673] width 52 height 33
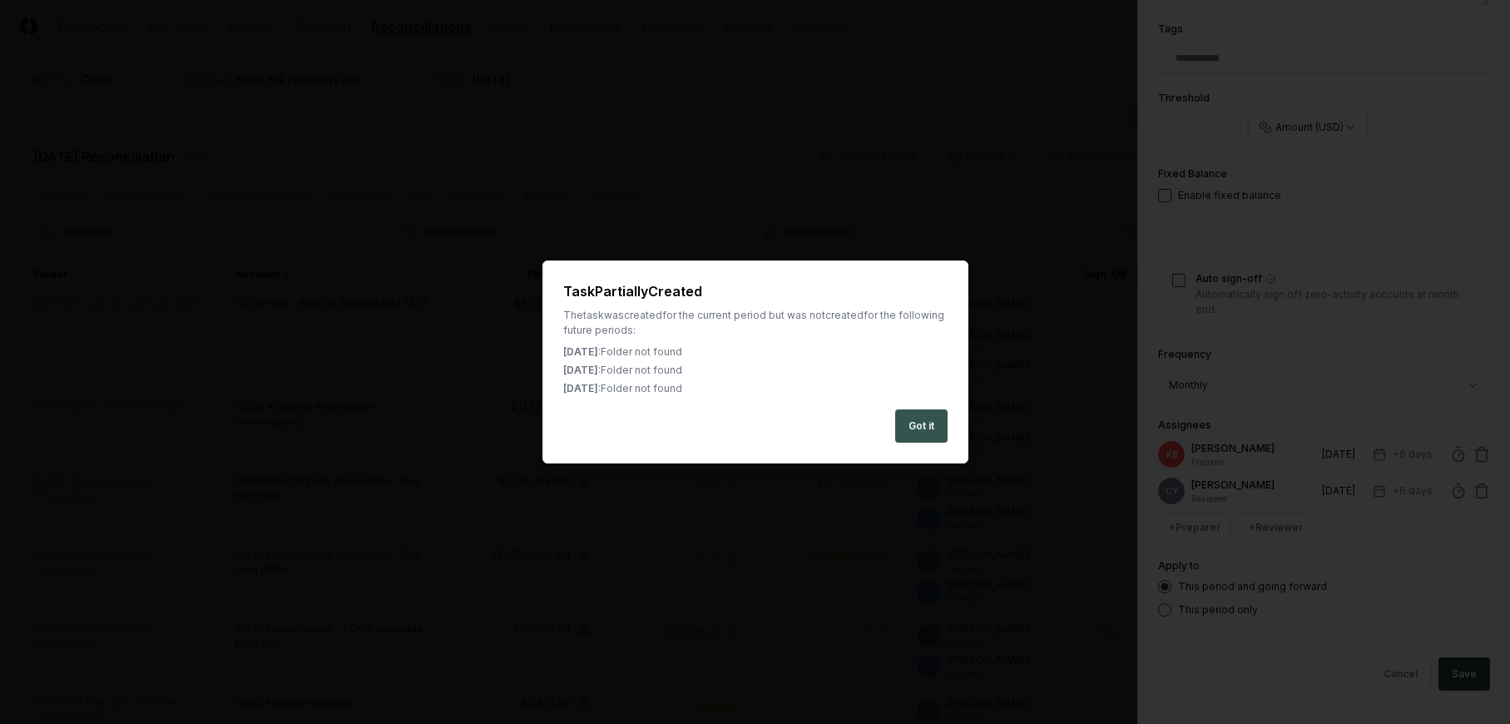
click at [906, 424] on button "Got it" at bounding box center [921, 425] width 52 height 33
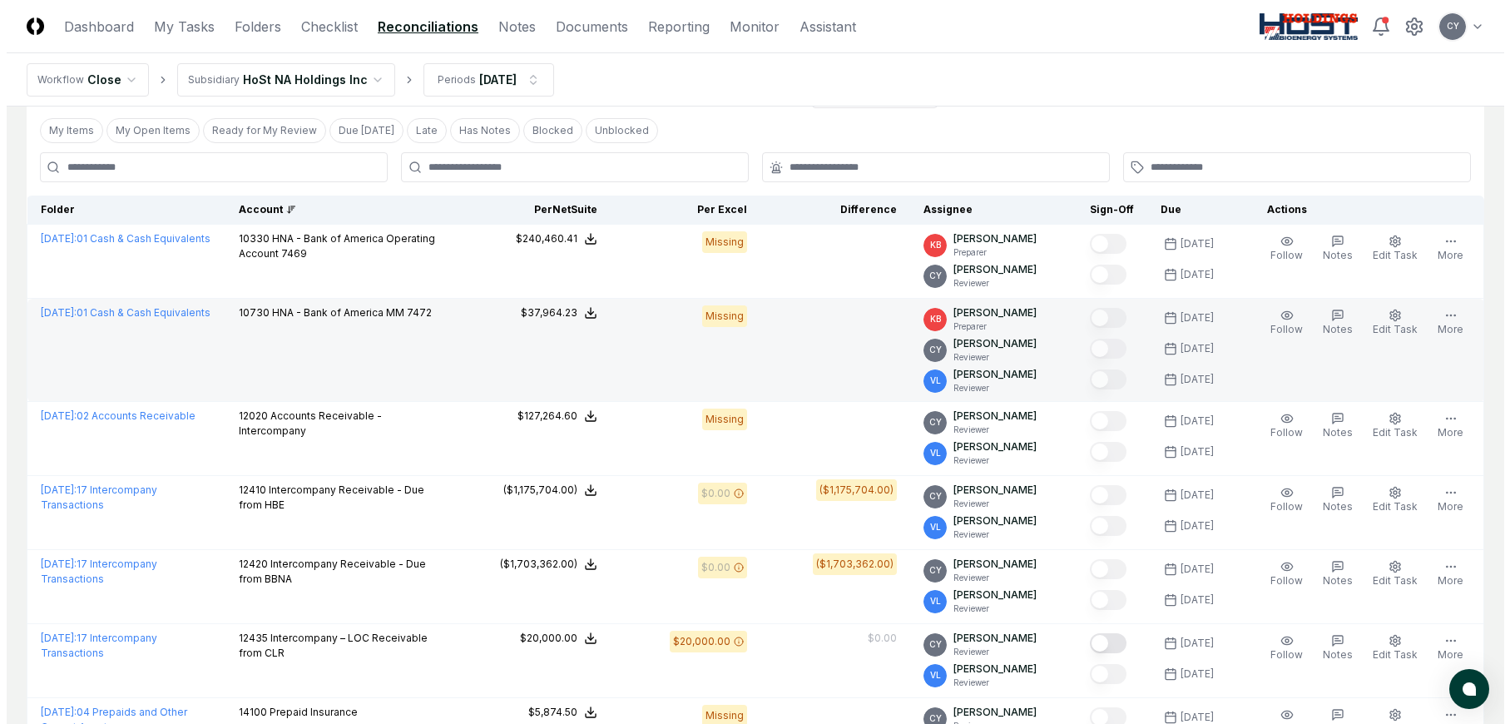
scroll to position [0, 0]
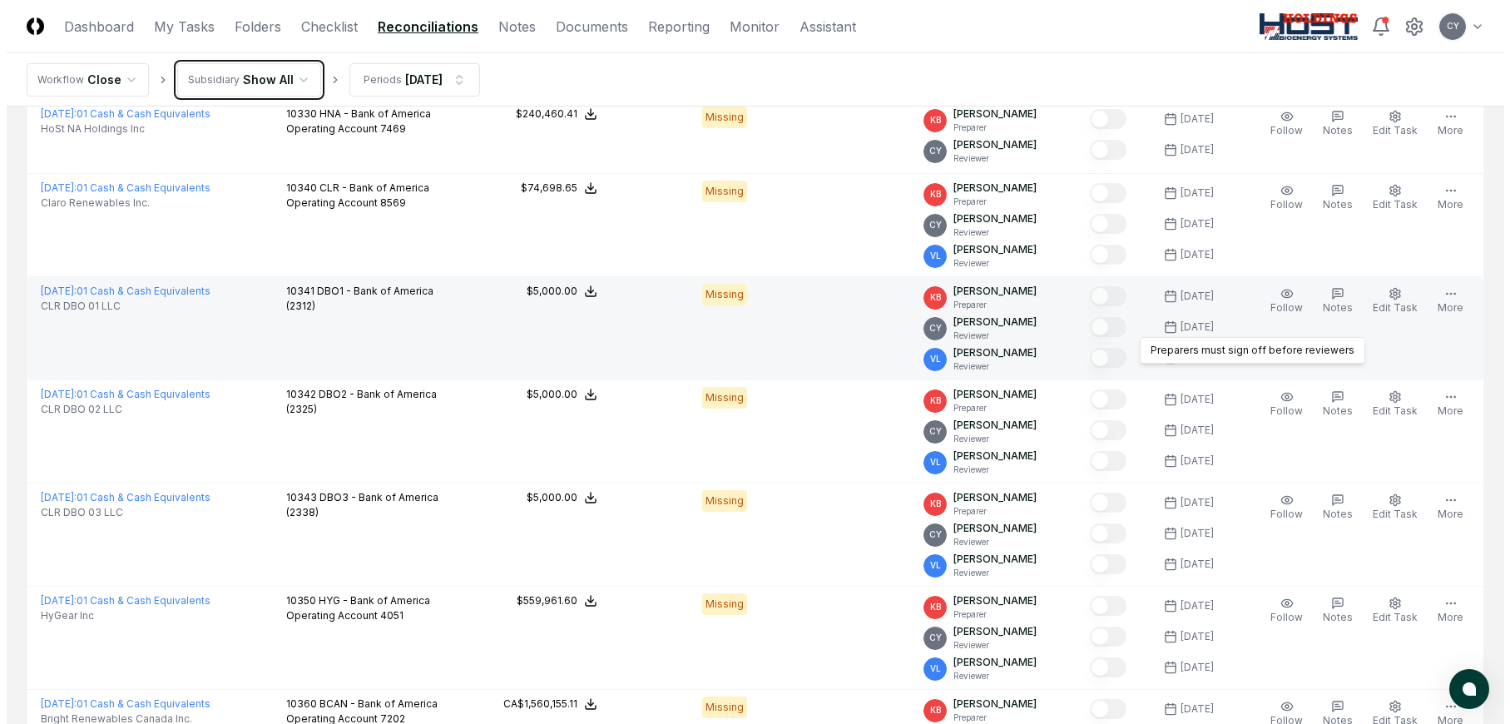
scroll to position [499, 0]
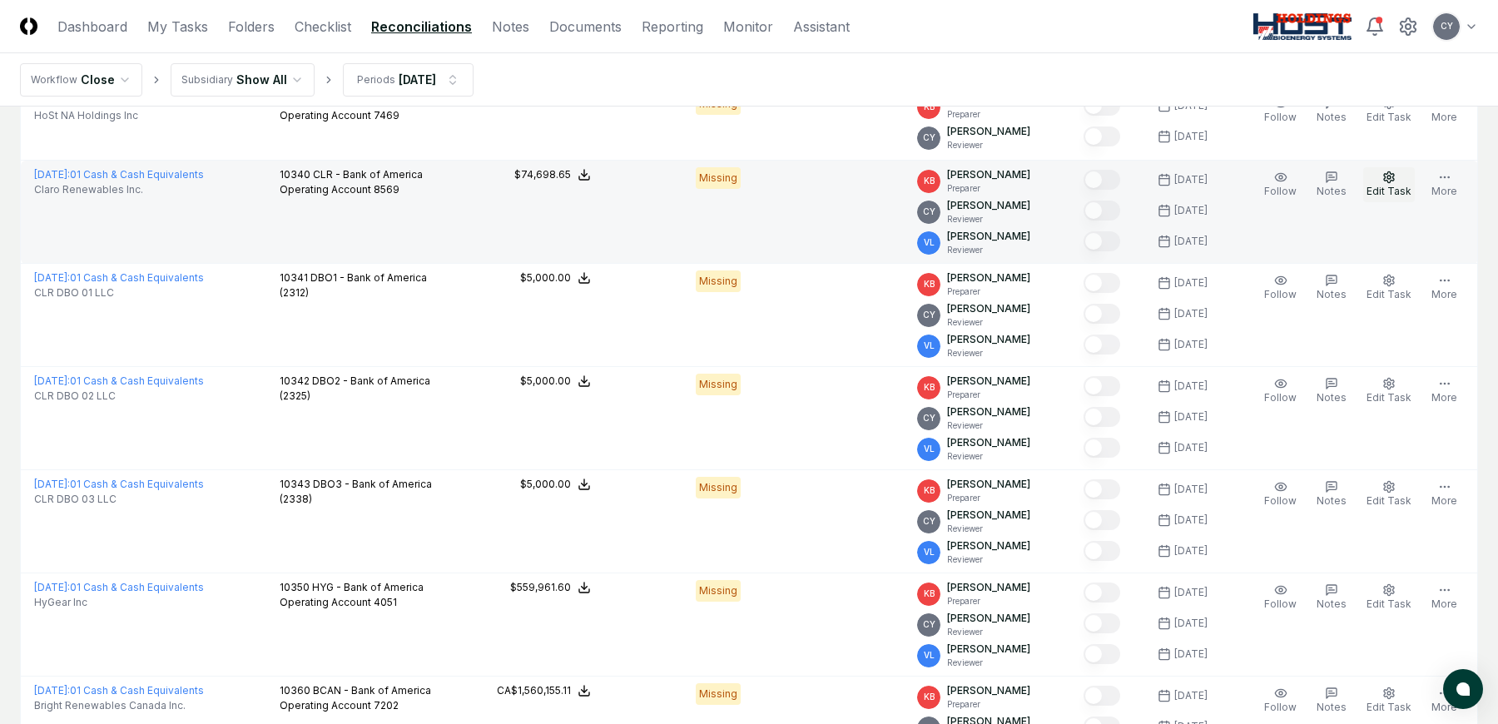
click at [1394, 174] on icon "button" at bounding box center [1389, 176] width 10 height 11
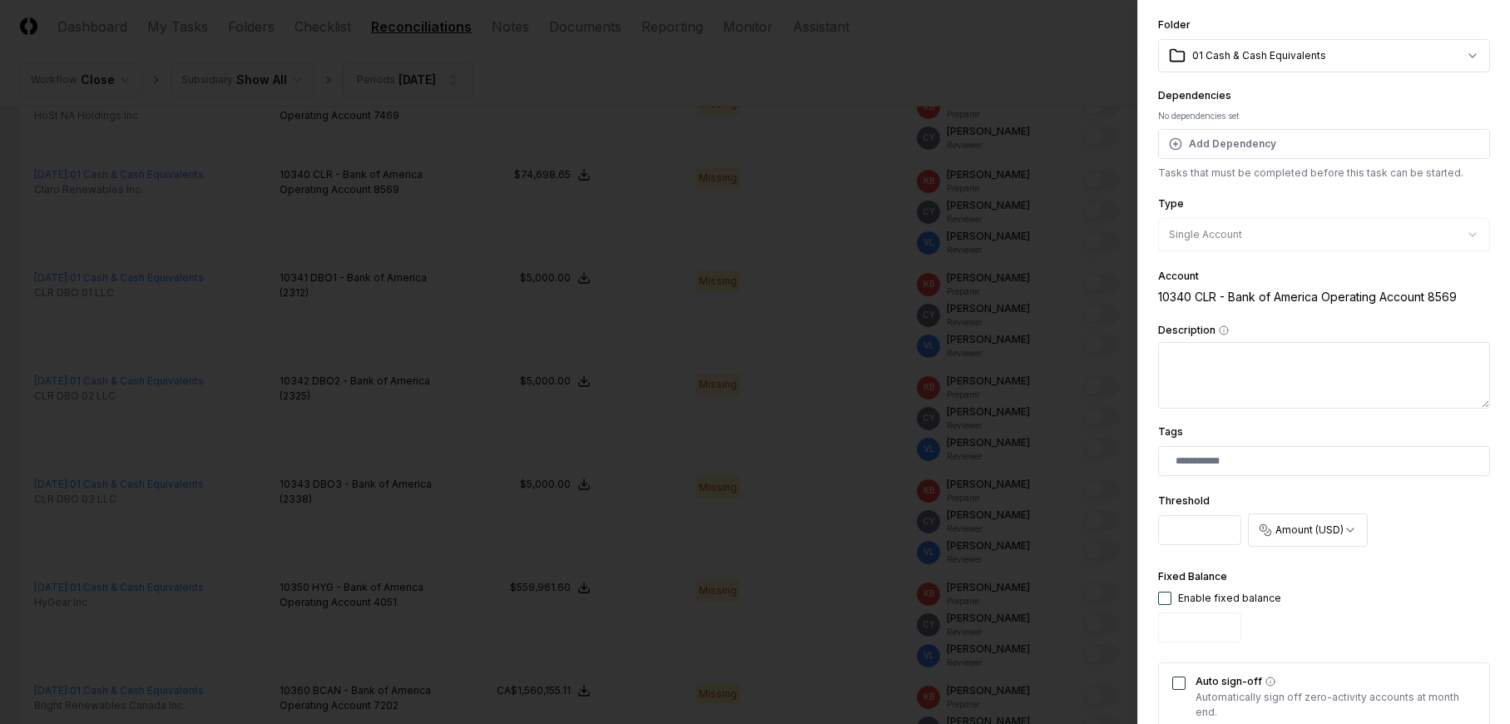
scroll to position [0, 0]
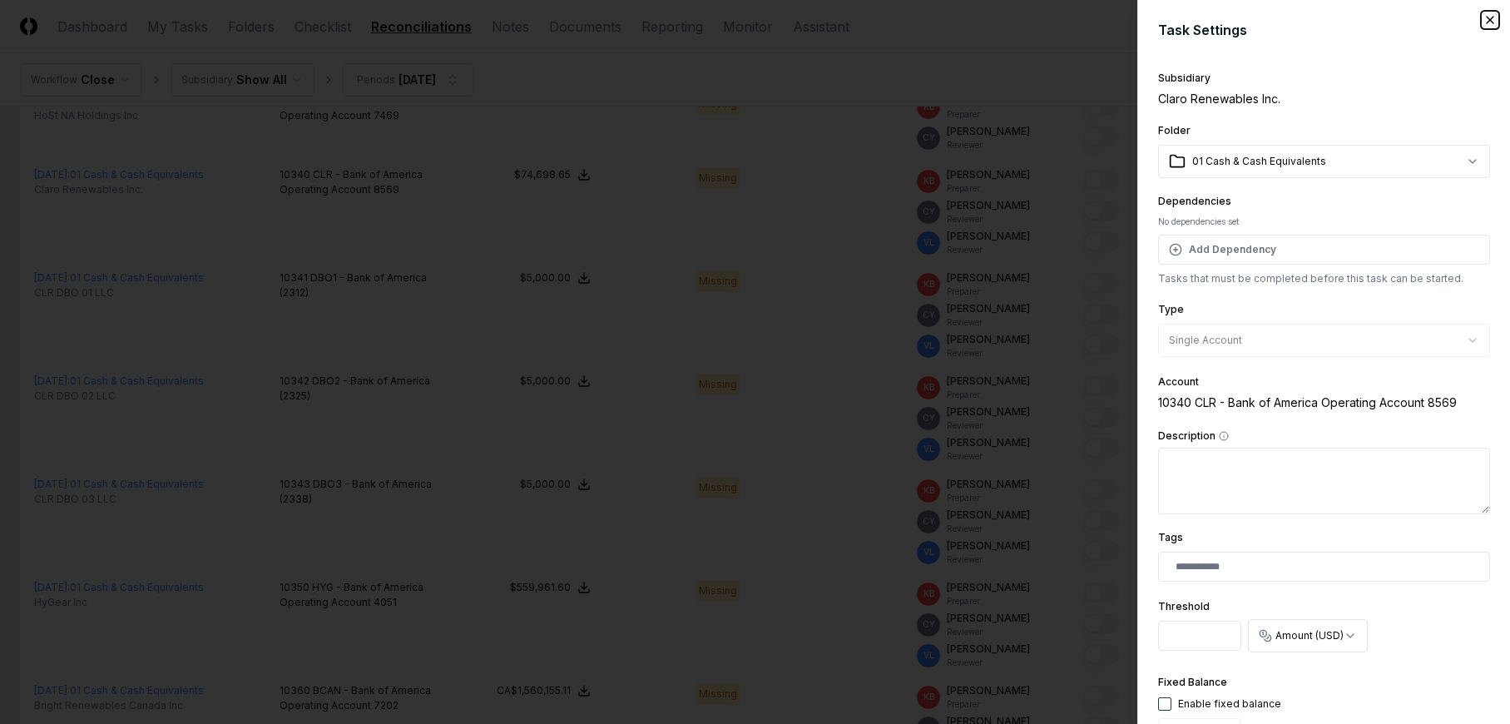
click at [1484, 21] on icon "button" at bounding box center [1490, 19] width 13 height 13
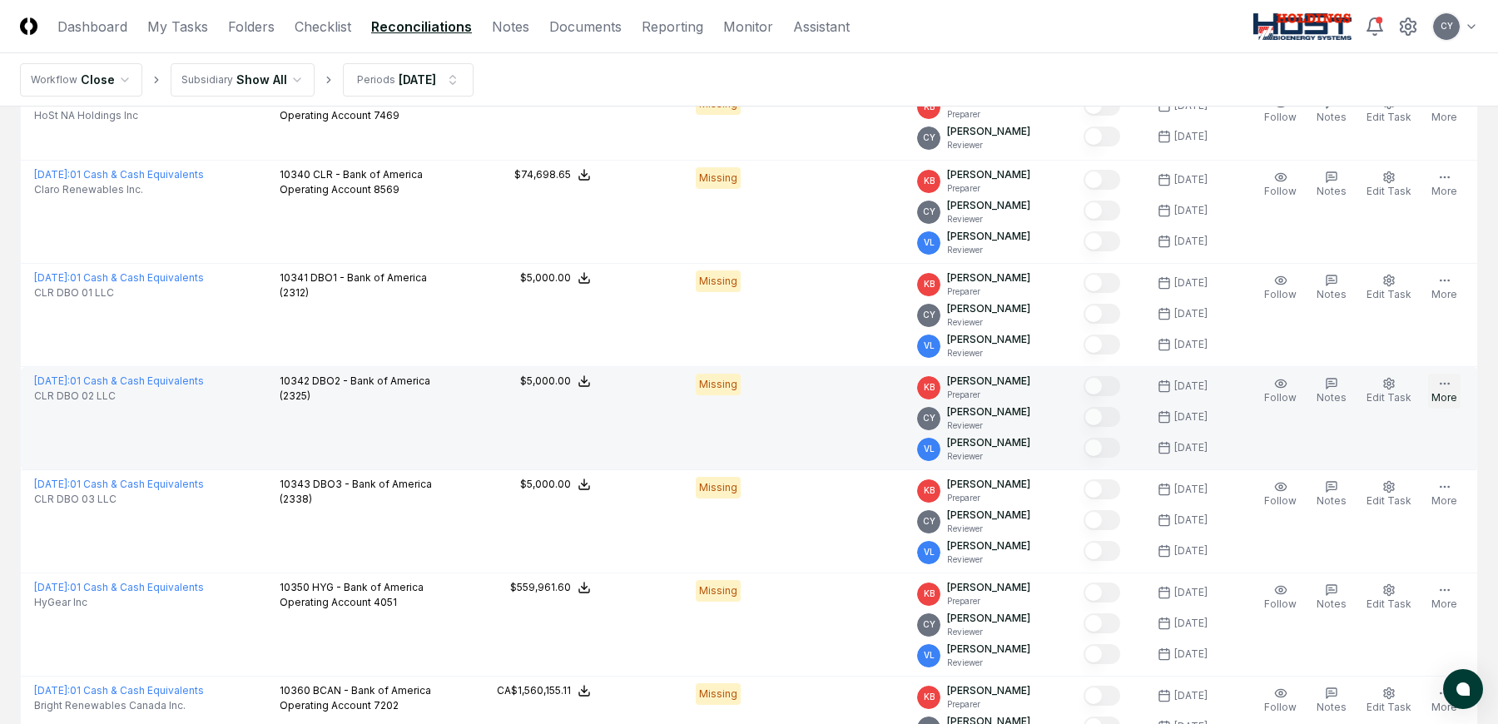
click at [1442, 385] on icon "button" at bounding box center [1444, 383] width 13 height 13
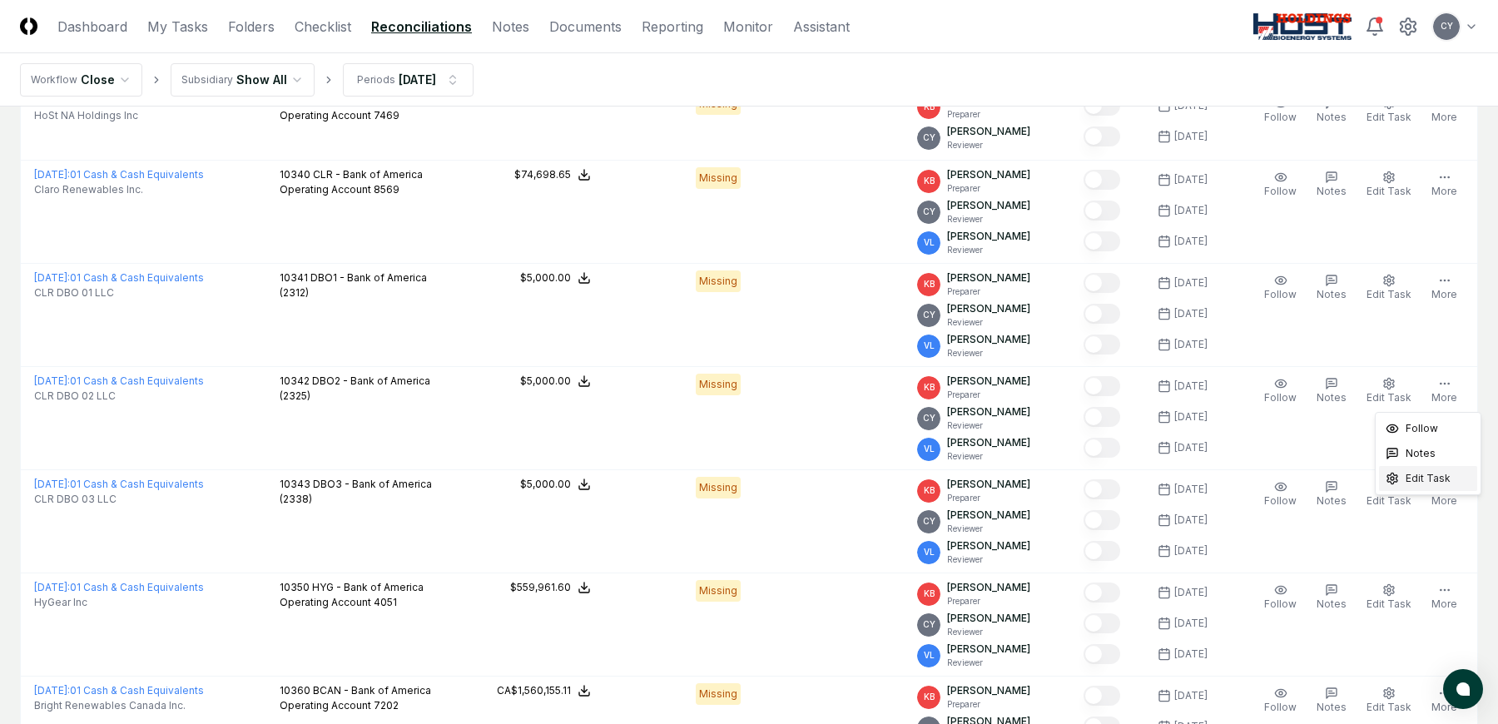
click at [1440, 476] on span "Edit Task" at bounding box center [1427, 478] width 45 height 15
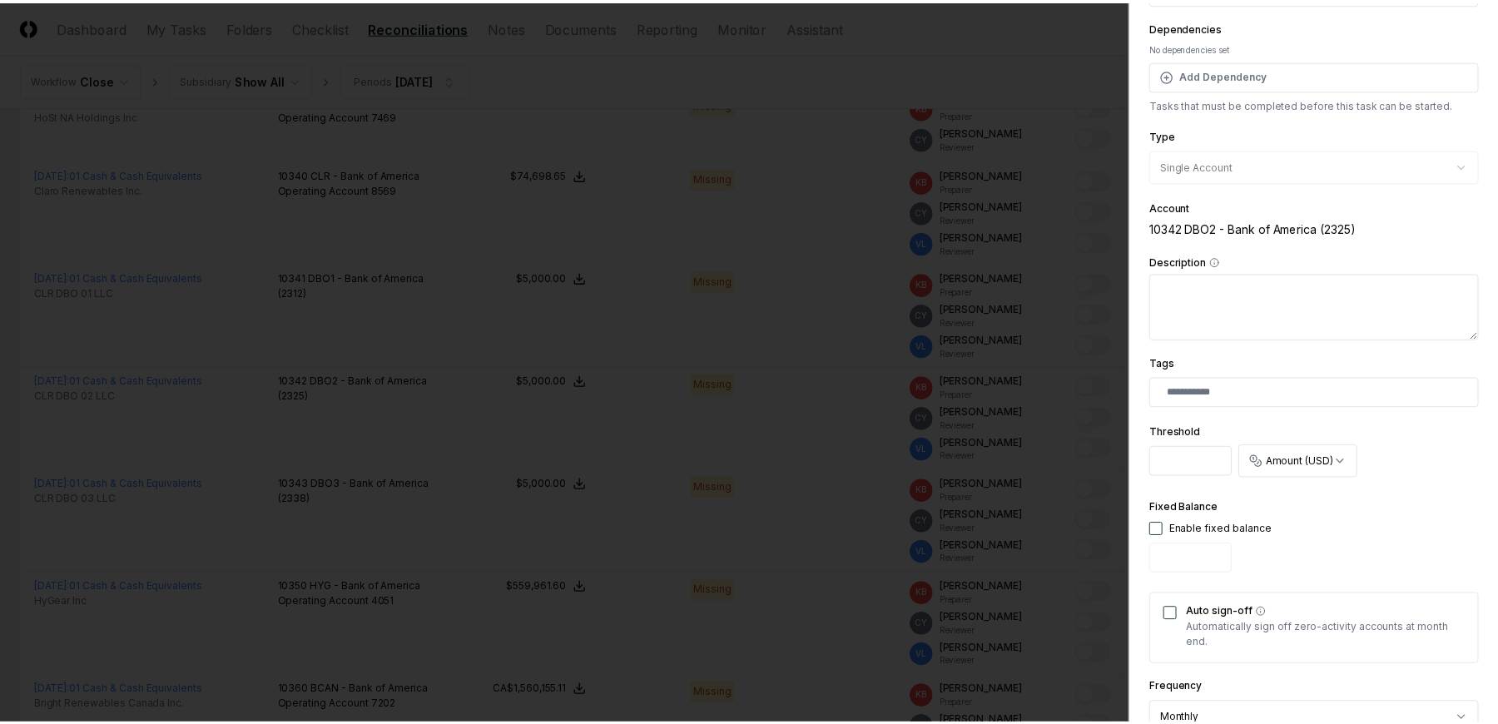
scroll to position [368, 0]
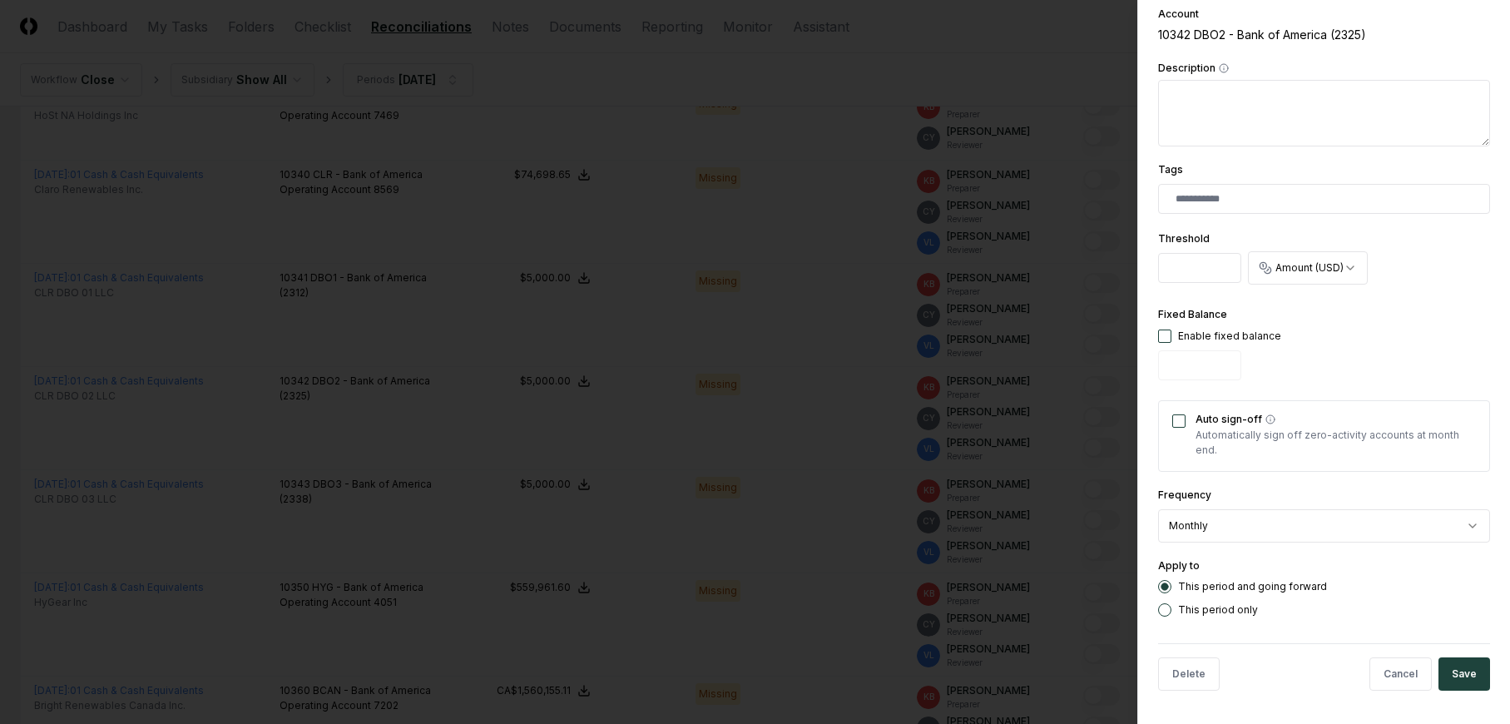
click at [1031, 33] on div at bounding box center [755, 362] width 1510 height 724
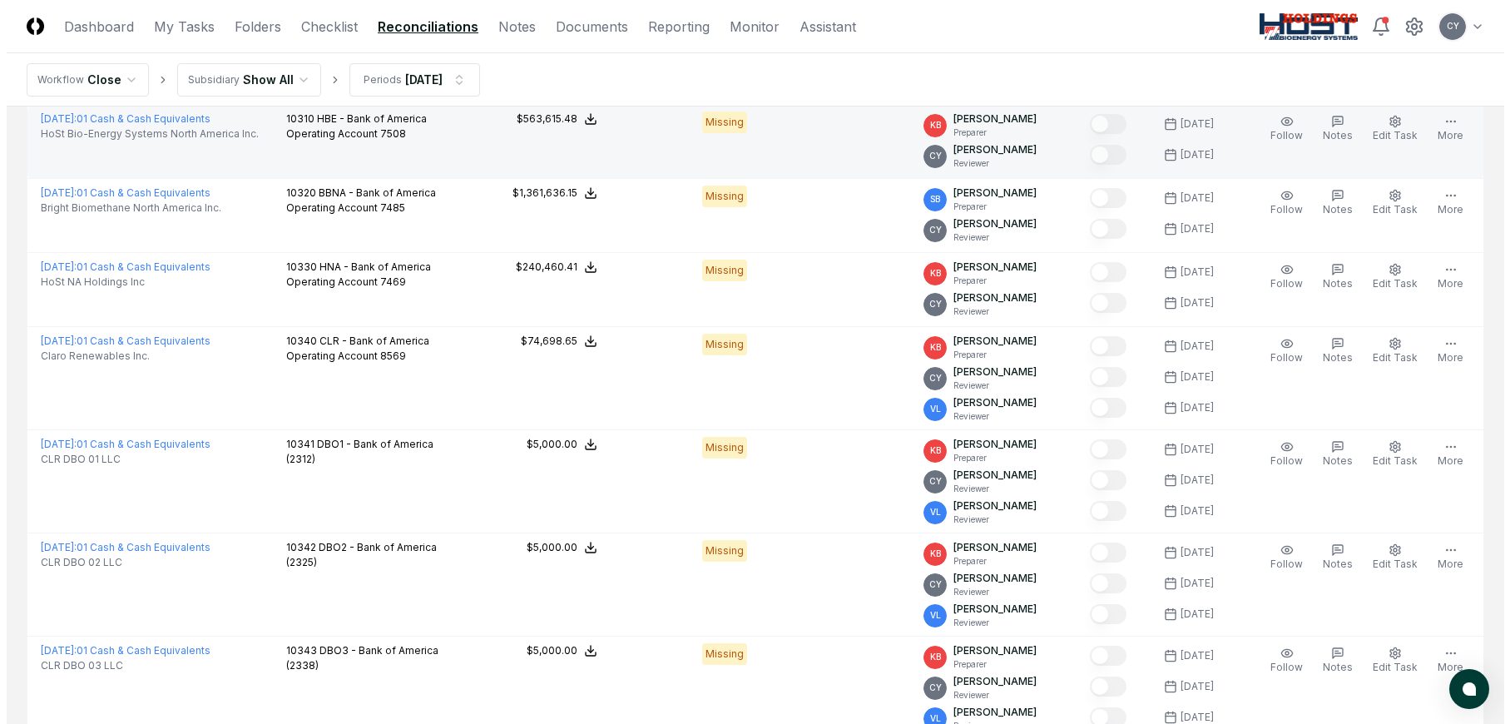
scroll to position [416, 0]
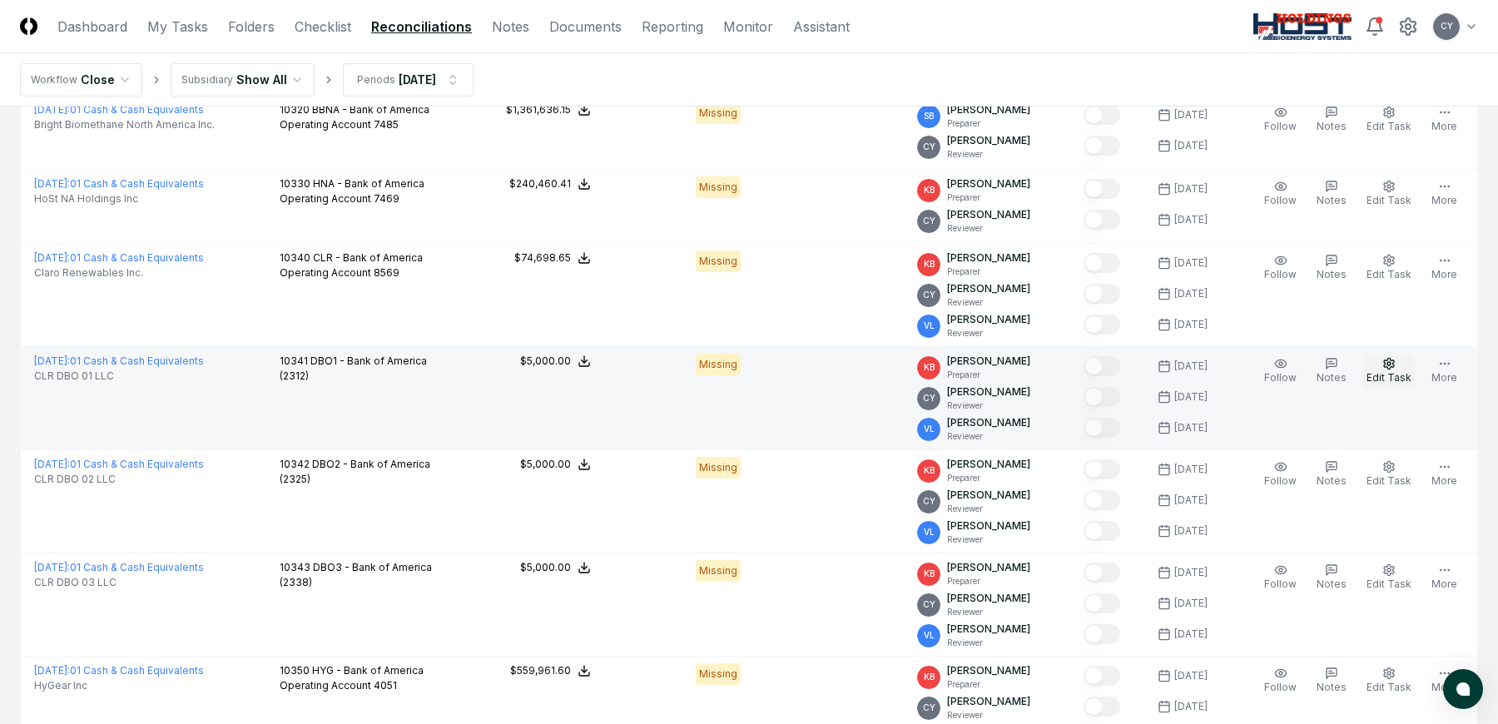
click at [1386, 365] on icon "button" at bounding box center [1389, 363] width 10 height 11
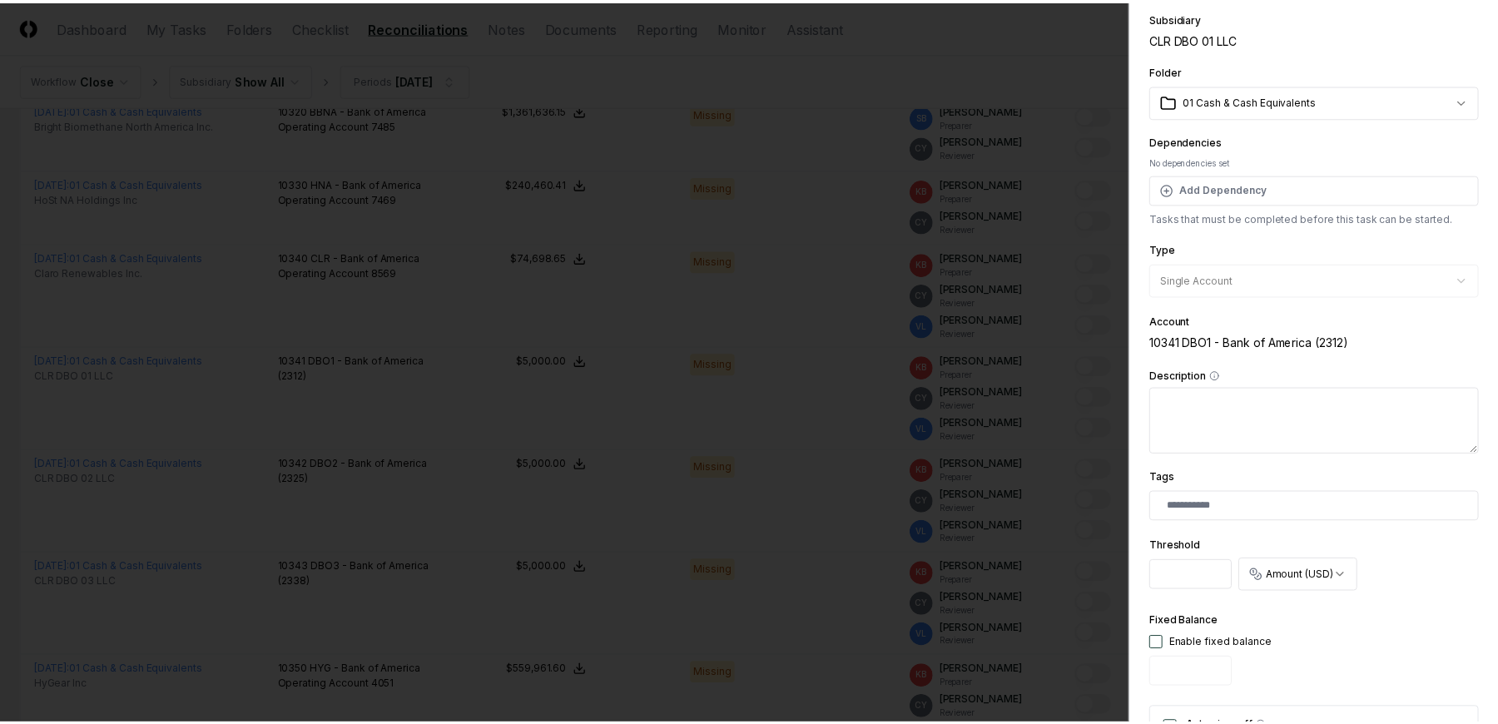
scroll to position [0, 0]
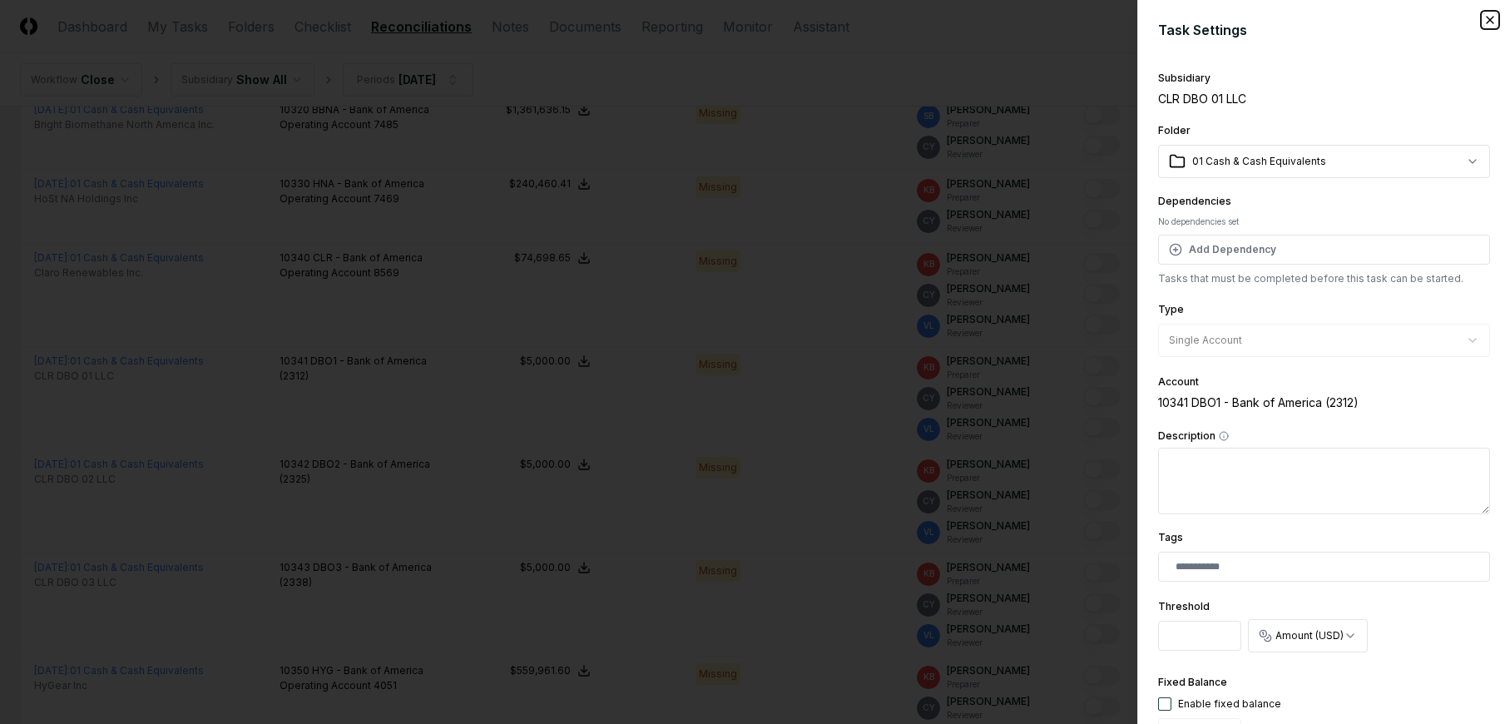
click at [1487, 21] on icon "button" at bounding box center [1490, 20] width 7 height 7
